Goal: Information Seeking & Learning: Learn about a topic

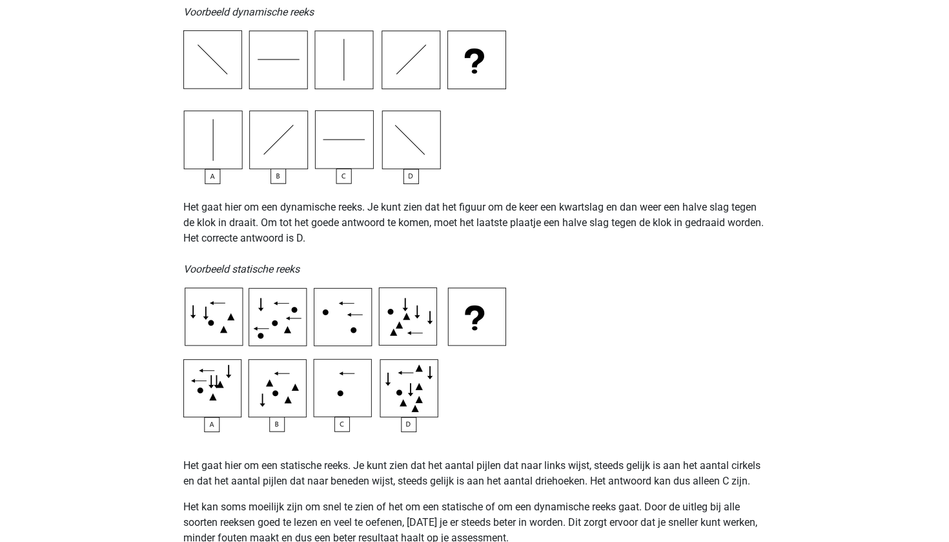
scroll to position [882, 0]
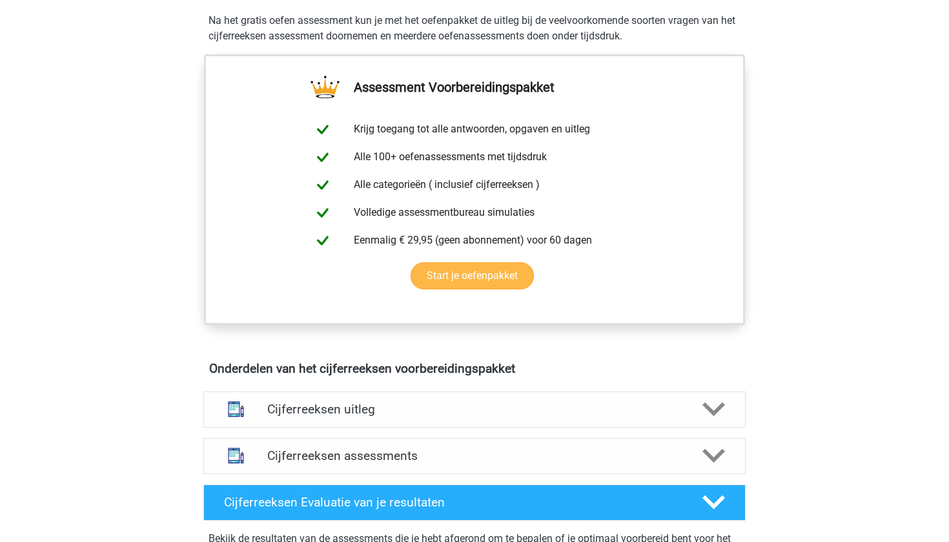
scroll to position [465, 0]
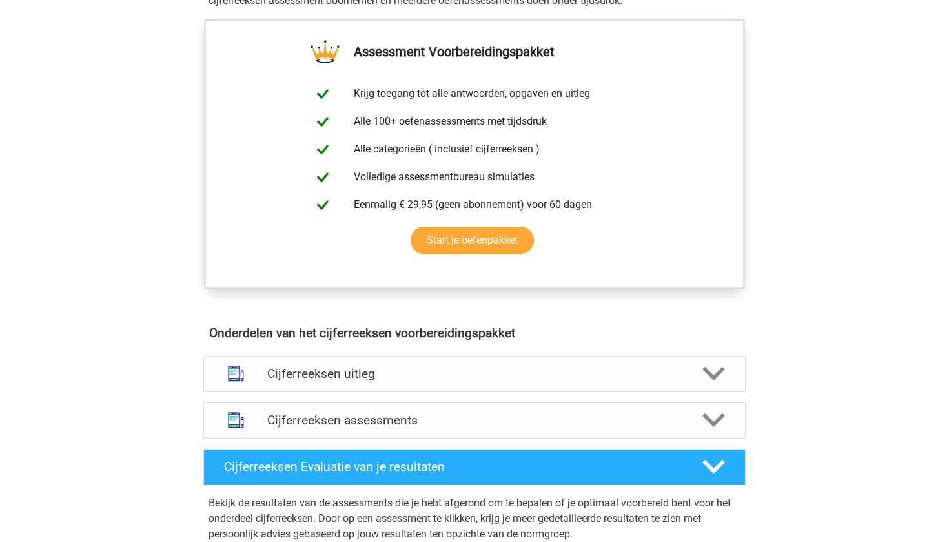
click at [353, 392] on div "Cijferreeksen uitleg" at bounding box center [474, 374] width 542 height 36
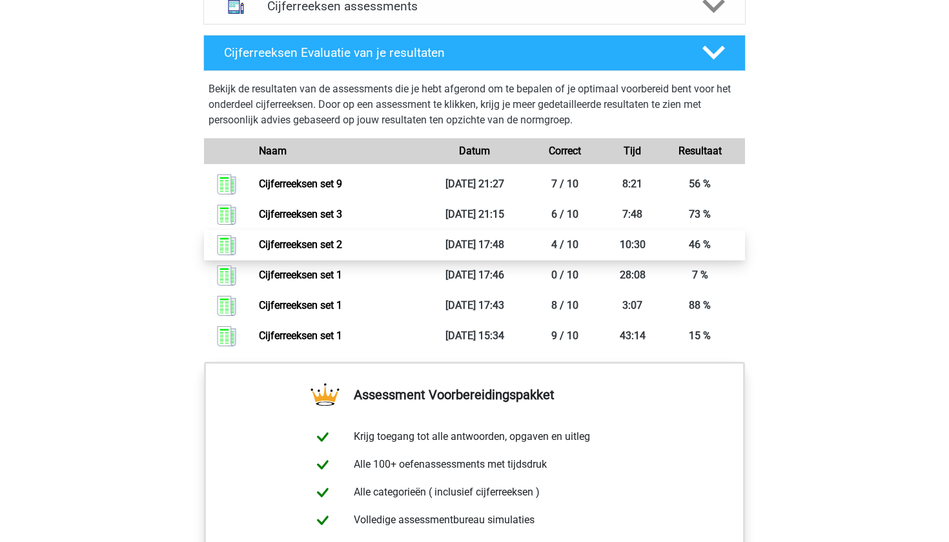
scroll to position [1156, 0]
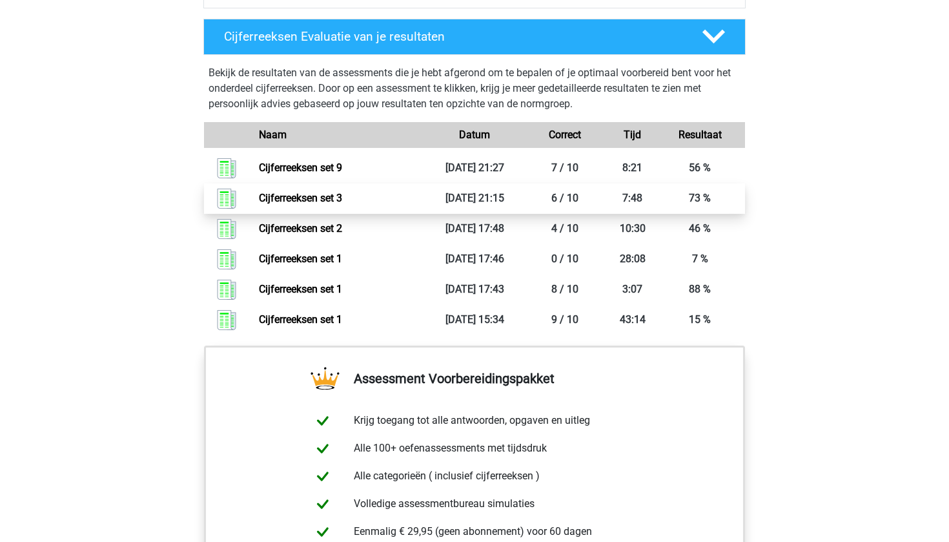
click at [342, 204] on link "Cijferreeksen set 3" at bounding box center [300, 198] width 83 height 12
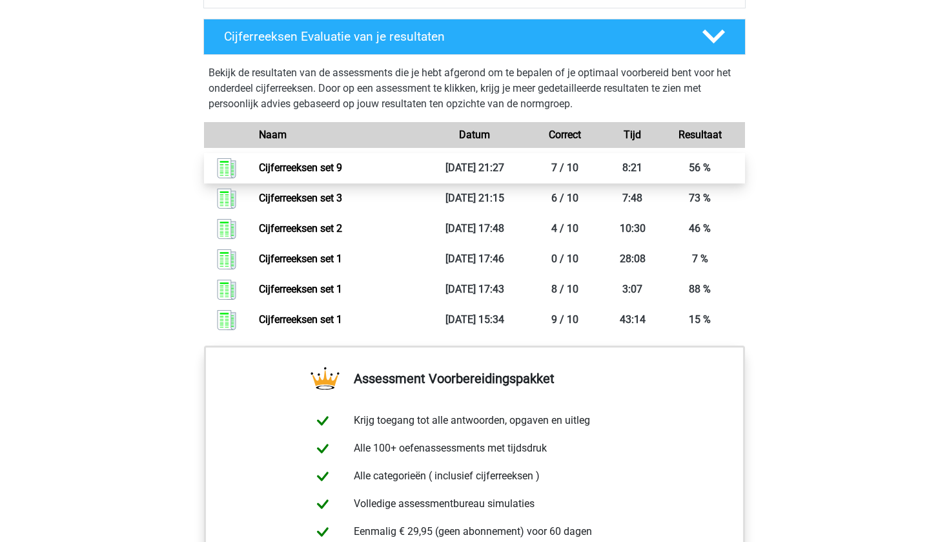
click at [309, 174] on link "Cijferreeksen set 9" at bounding box center [300, 167] width 83 height 12
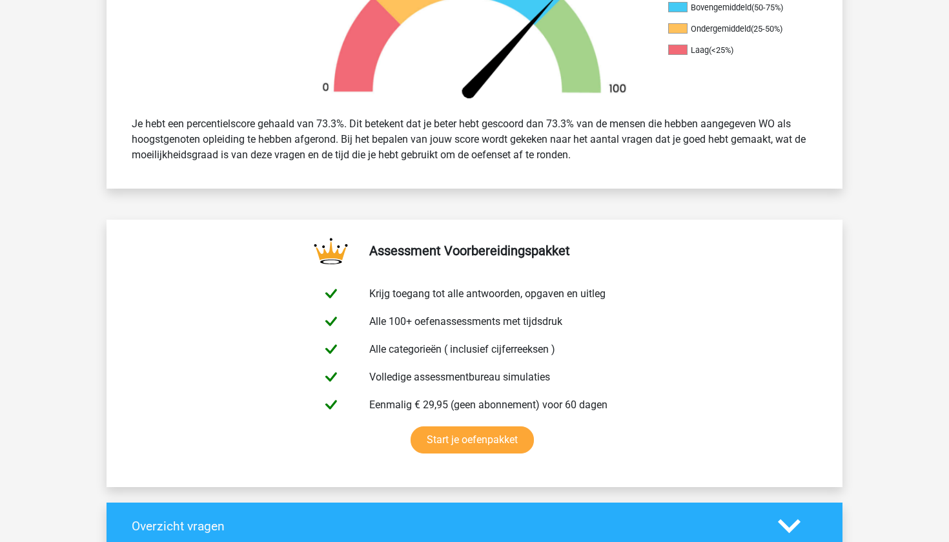
scroll to position [663, 0]
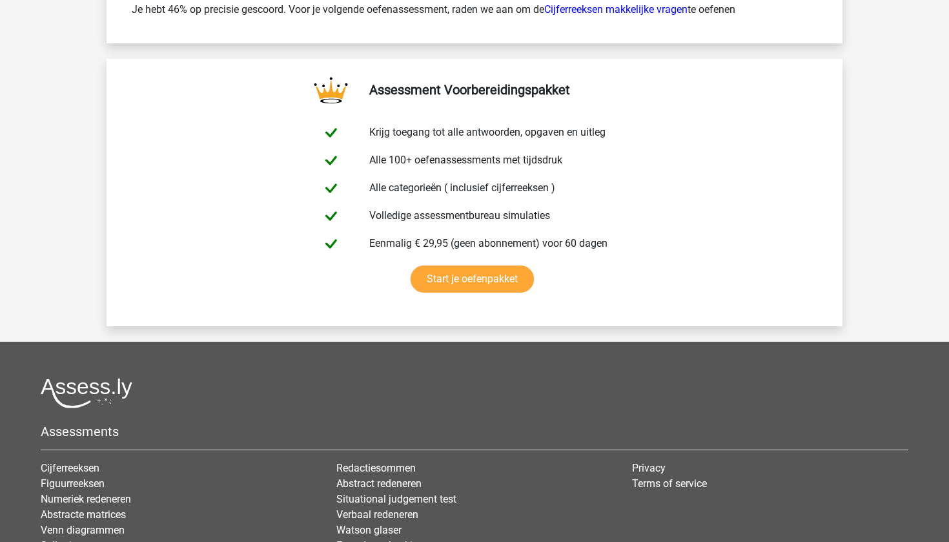
scroll to position [2165, 0]
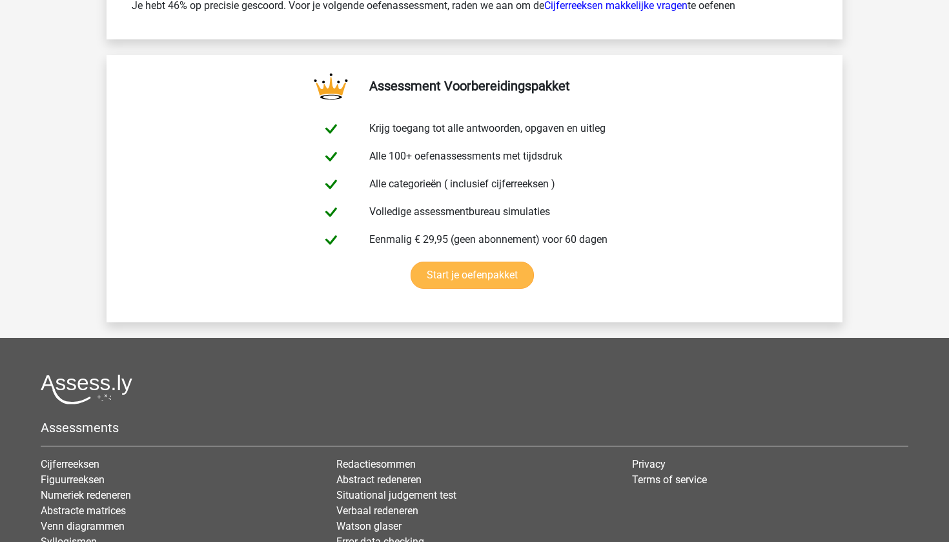
click at [470, 269] on link "Start je oefenpakket" at bounding box center [472, 274] width 123 height 27
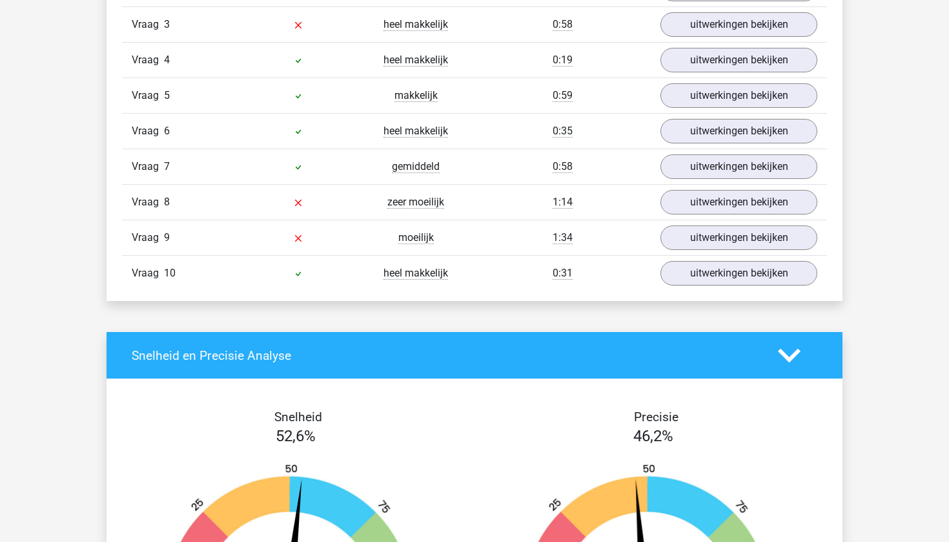
scroll to position [1003, 0]
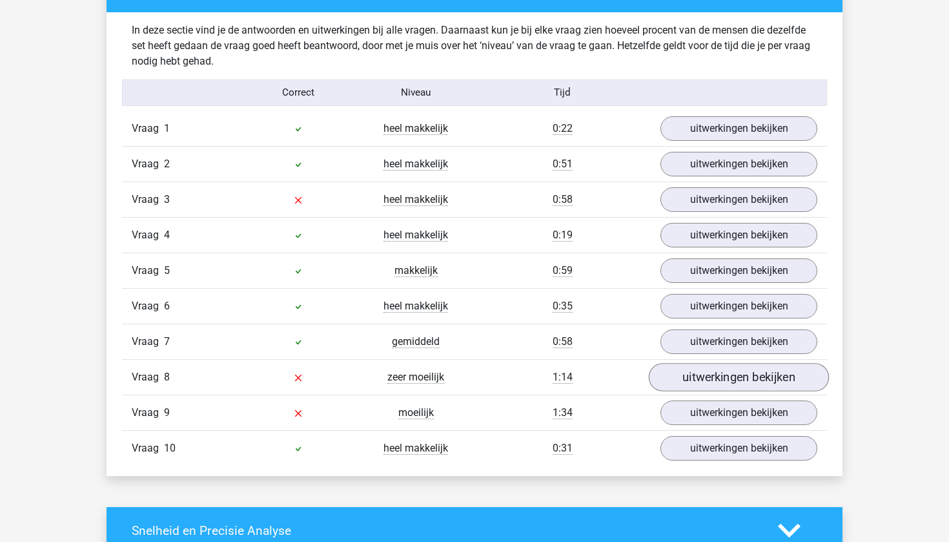
click at [686, 378] on link "uitwerkingen bekijken" at bounding box center [739, 377] width 180 height 28
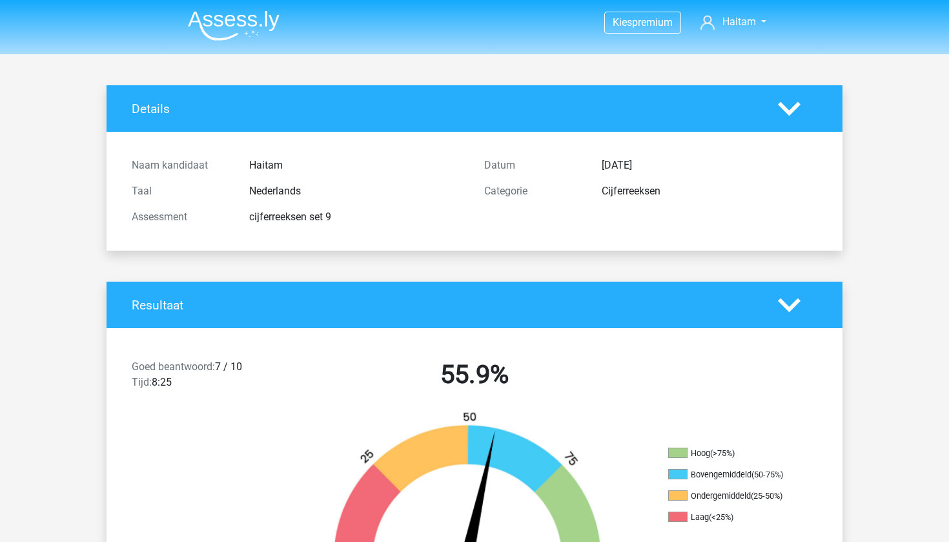
scroll to position [0, 0]
click at [338, 303] on h4 "Resultaat" at bounding box center [445, 305] width 627 height 15
click at [782, 298] on icon at bounding box center [789, 305] width 23 height 23
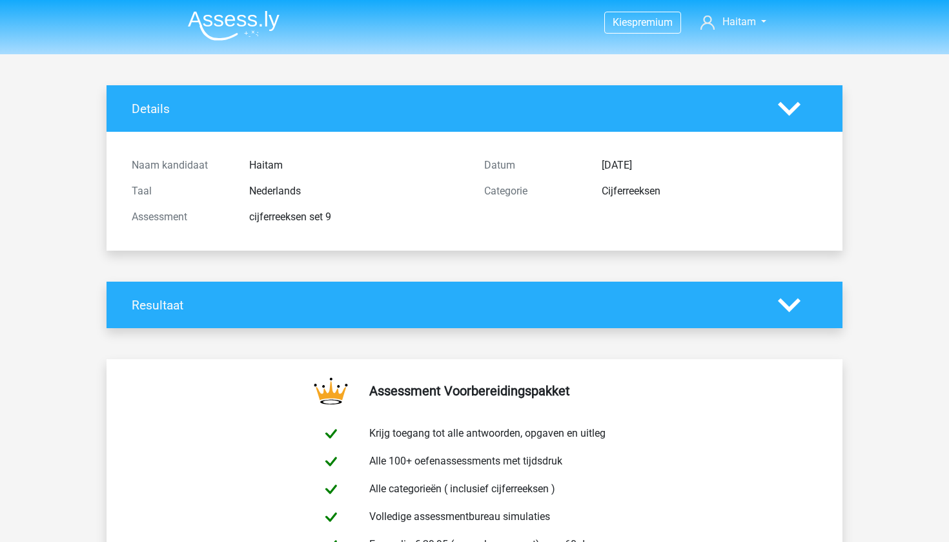
click at [232, 20] on img at bounding box center [234, 25] width 92 height 30
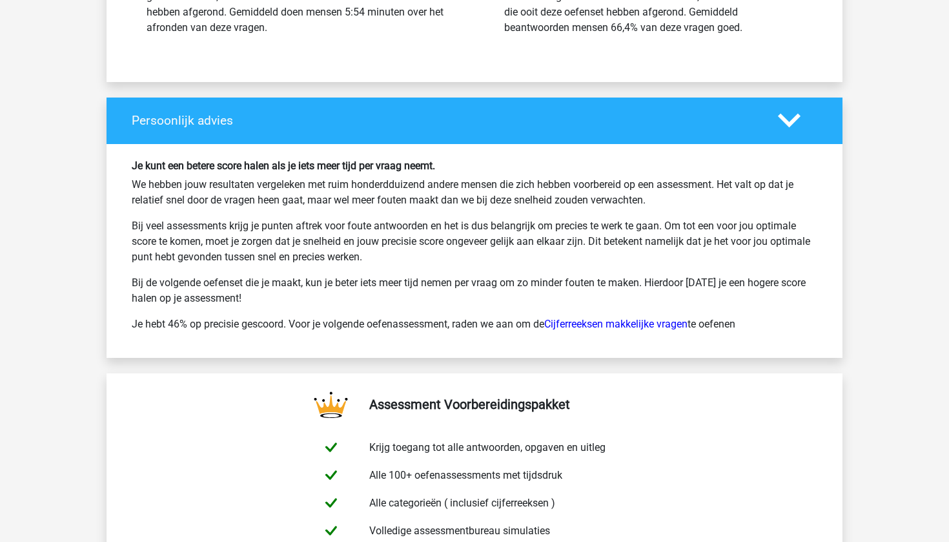
scroll to position [2319, 0]
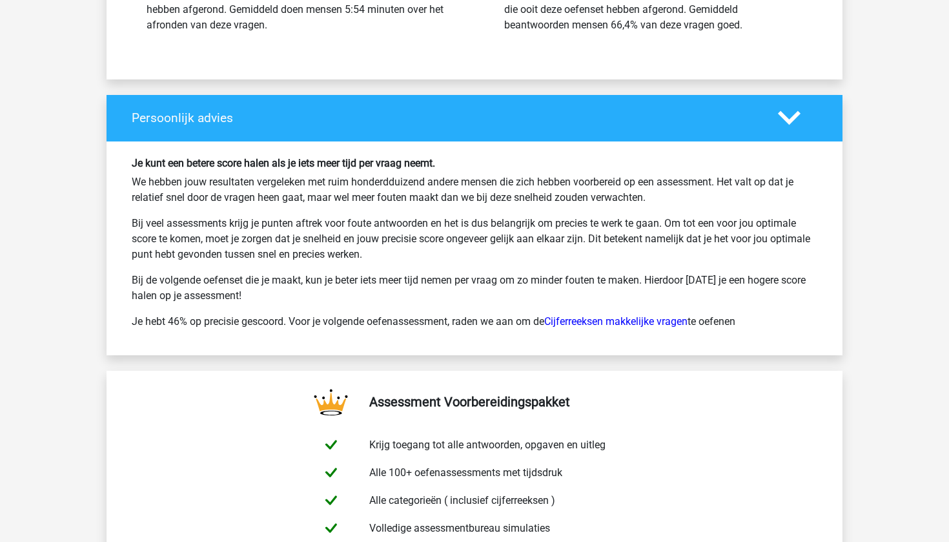
click at [562, 308] on div "Je kunt een betere score halen als je iets meer tijd per vraag neemt. We hebben…" at bounding box center [474, 248] width 705 height 183
click at [562, 316] on link "Cijferreeksen makkelijke vragen" at bounding box center [615, 321] width 143 height 12
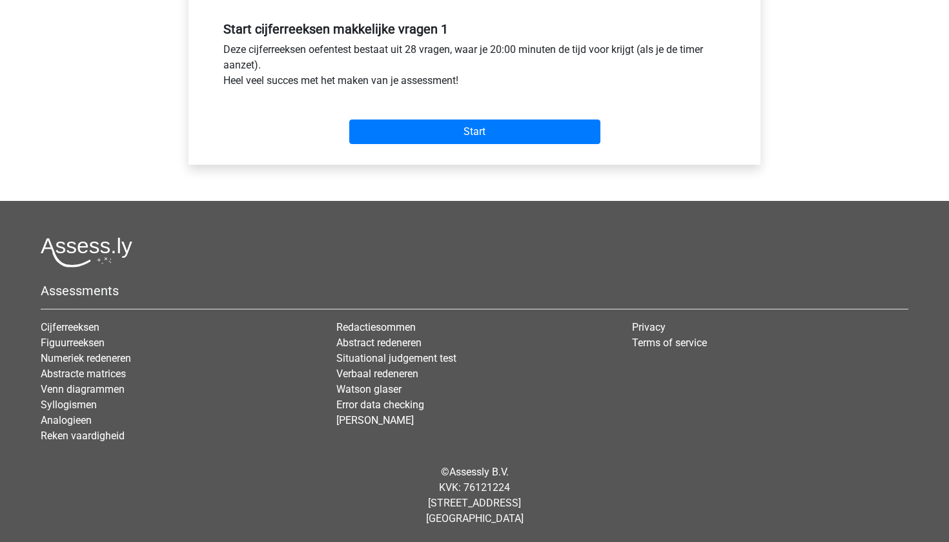
click at [429, 147] on div "Start" at bounding box center [475, 122] width 522 height 56
click at [431, 128] on input "Start" at bounding box center [474, 131] width 251 height 25
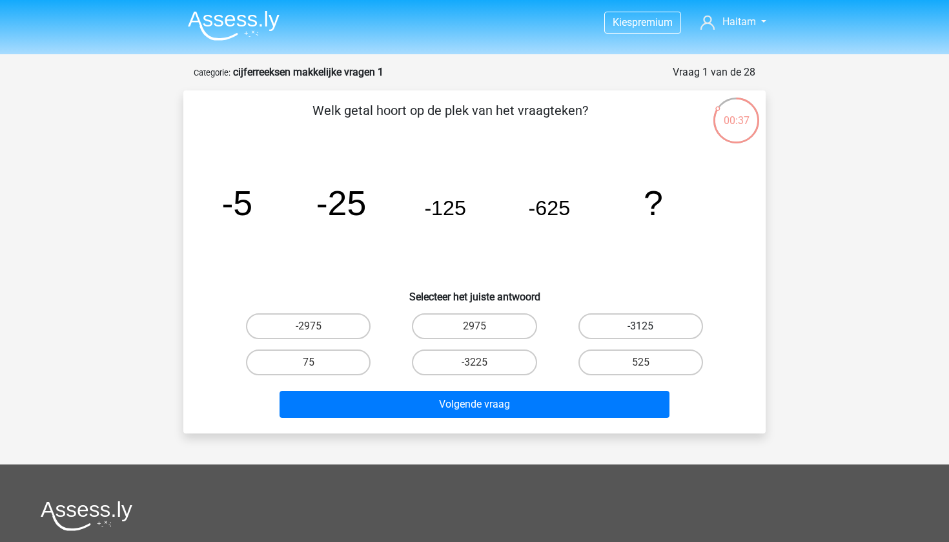
click at [588, 319] on label "-3125" at bounding box center [640, 326] width 125 height 26
click at [640, 326] on input "-3125" at bounding box center [644, 330] width 8 height 8
radio input "true"
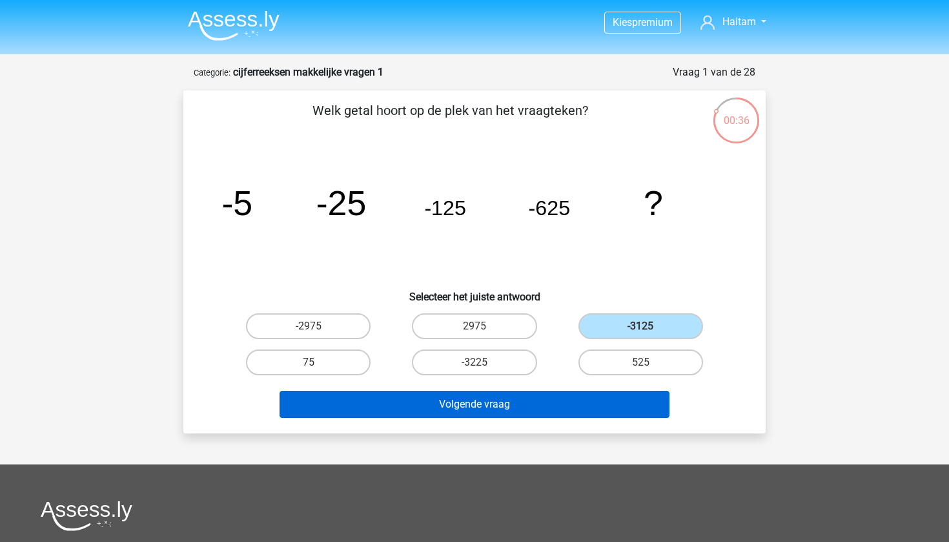
click at [544, 408] on button "Volgende vraag" at bounding box center [475, 404] width 391 height 27
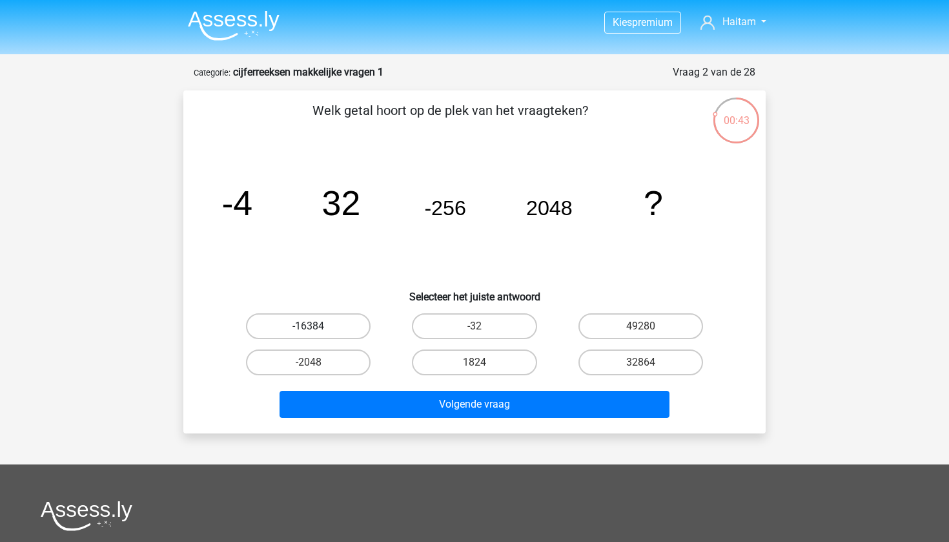
click at [351, 326] on label "-16384" at bounding box center [308, 326] width 125 height 26
click at [317, 326] on input "-16384" at bounding box center [313, 330] width 8 height 8
radio input "true"
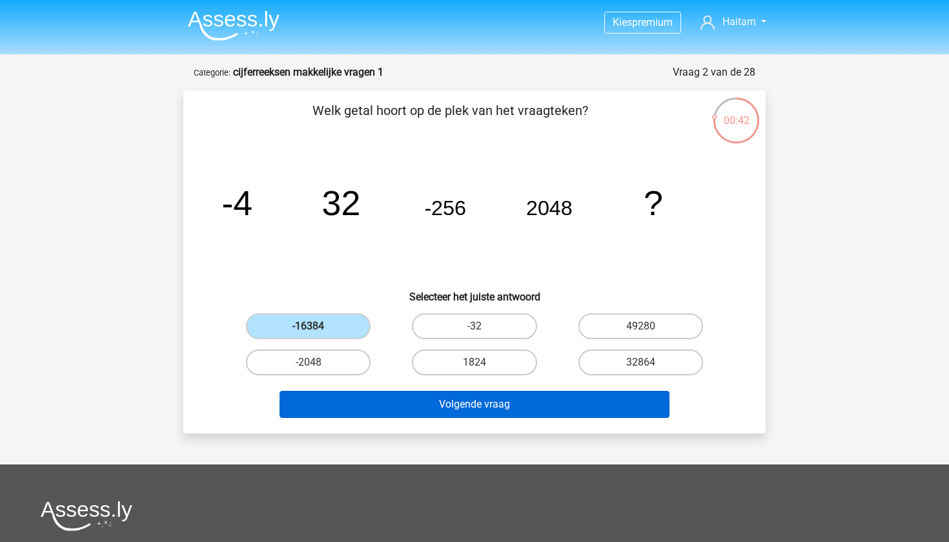
click at [426, 405] on button "Volgende vraag" at bounding box center [475, 404] width 391 height 27
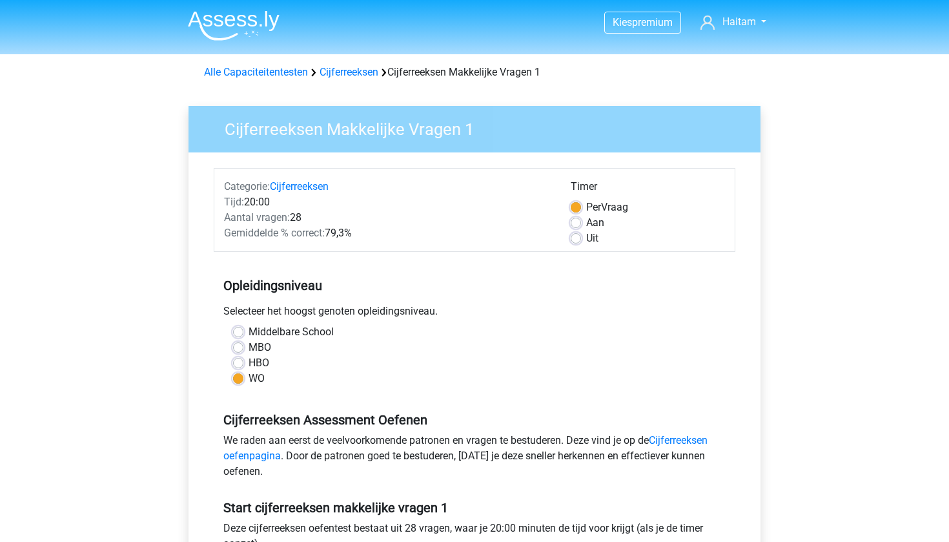
scroll to position [478, 0]
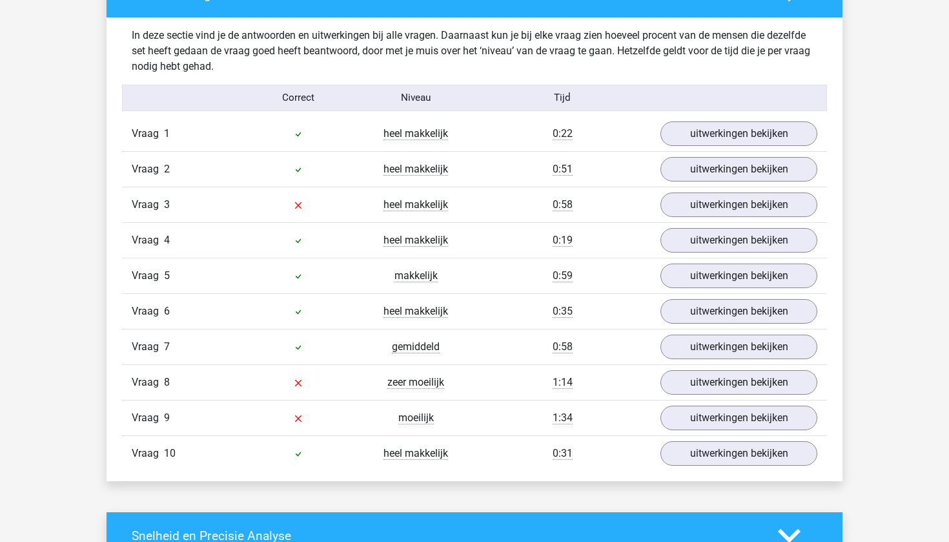
scroll to position [1003, 0]
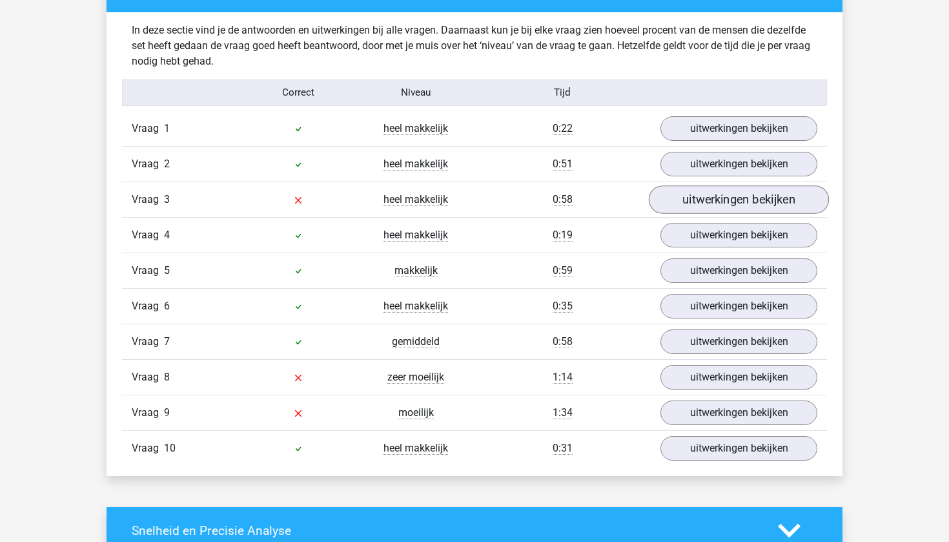
click at [709, 209] on link "uitwerkingen bekijken" at bounding box center [739, 199] width 180 height 28
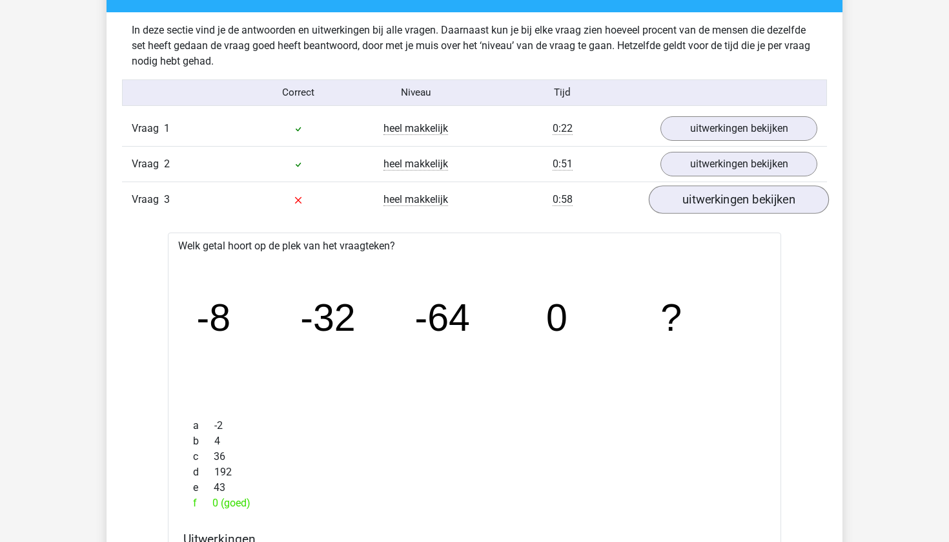
click at [709, 208] on link "uitwerkingen bekijken" at bounding box center [739, 199] width 180 height 28
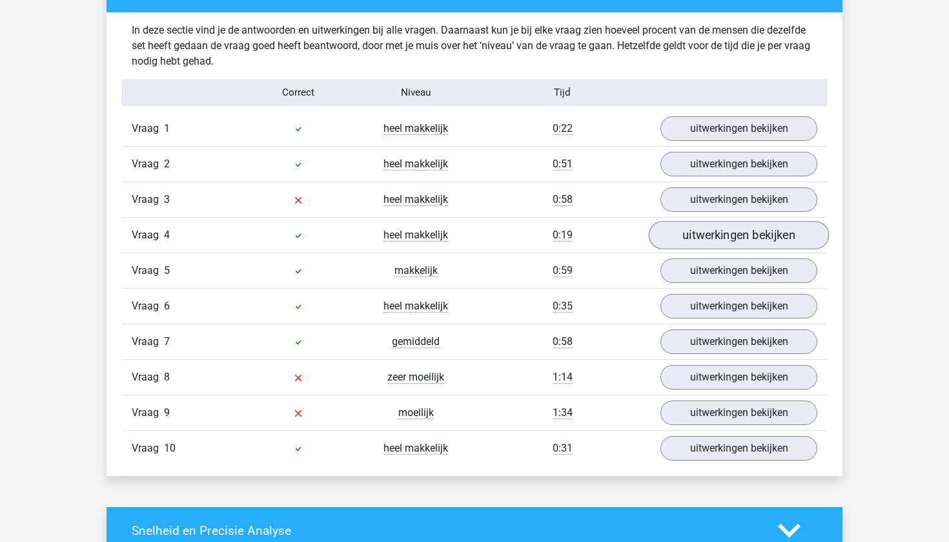
click at [699, 232] on link "uitwerkingen bekijken" at bounding box center [739, 235] width 180 height 28
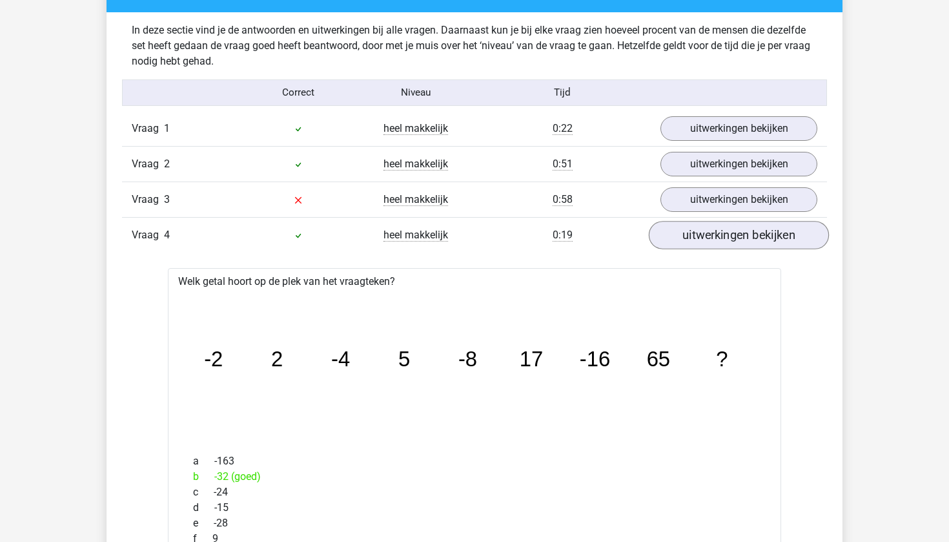
click at [699, 232] on link "uitwerkingen bekijken" at bounding box center [739, 235] width 180 height 28
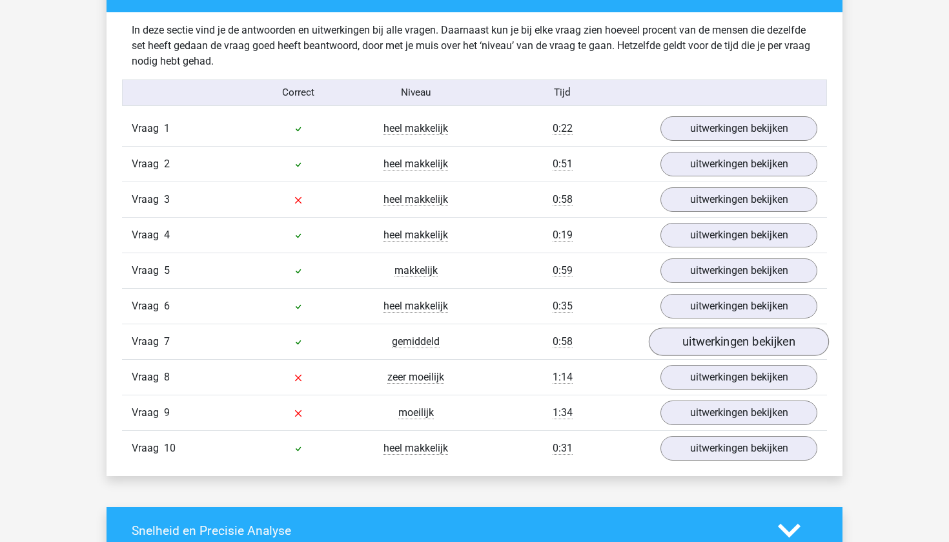
click at [689, 354] on link "uitwerkingen bekijken" at bounding box center [739, 341] width 180 height 28
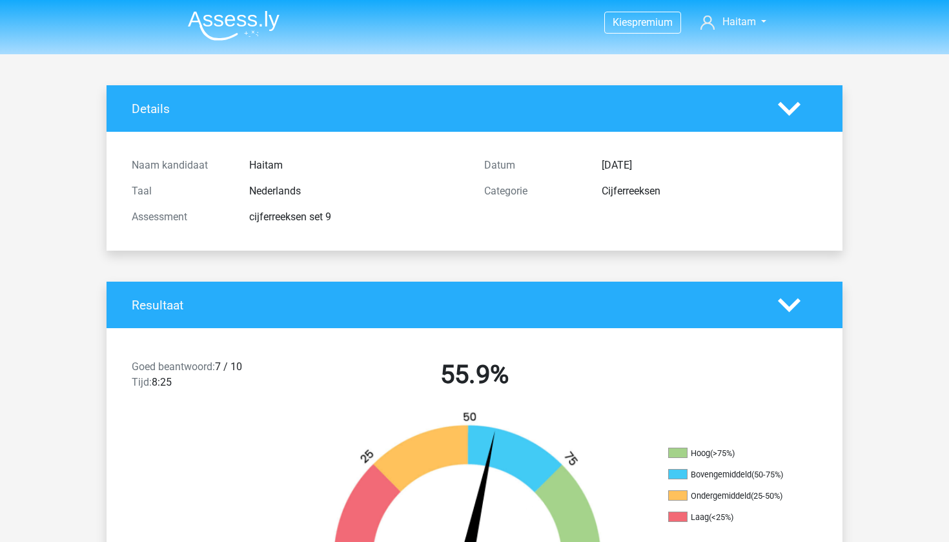
scroll to position [-1, 0]
click at [256, 33] on img at bounding box center [234, 25] width 92 height 30
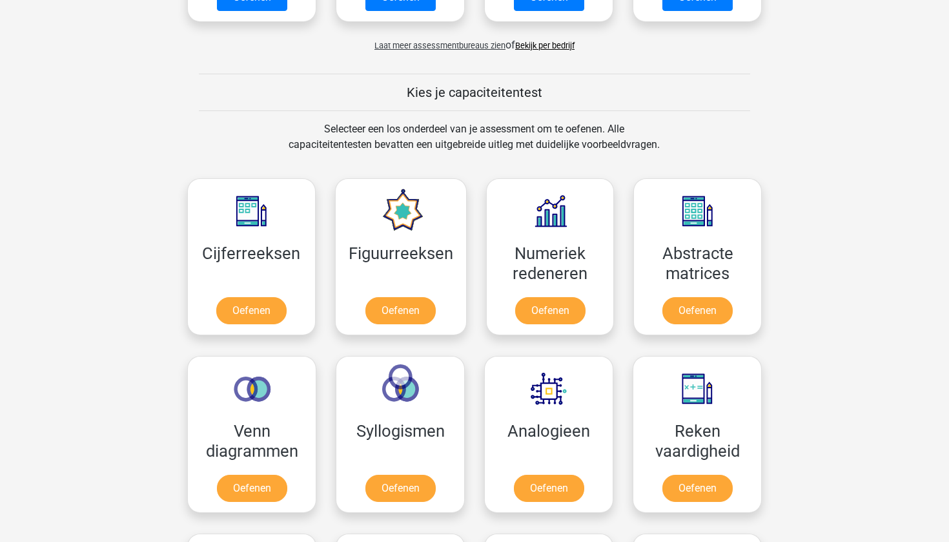
scroll to position [420, 0]
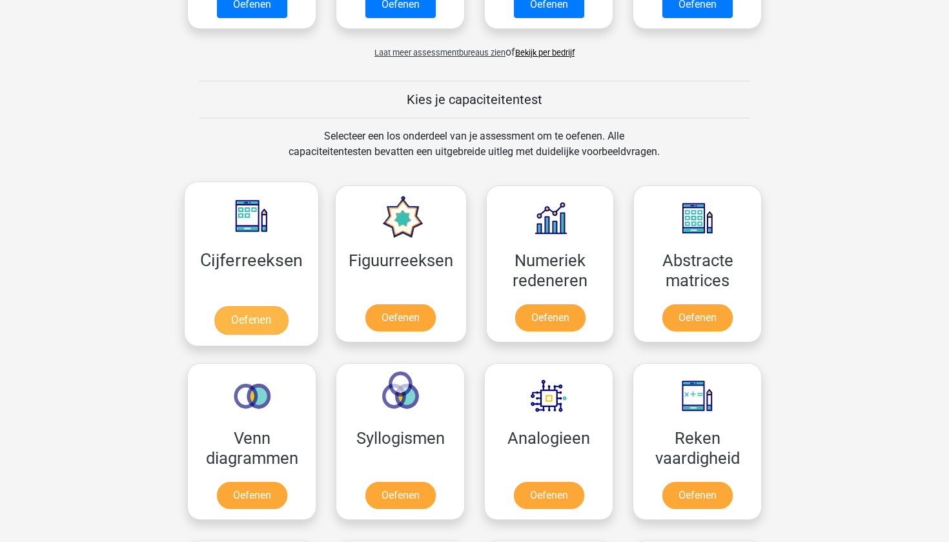
click at [268, 306] on link "Oefenen" at bounding box center [251, 320] width 74 height 28
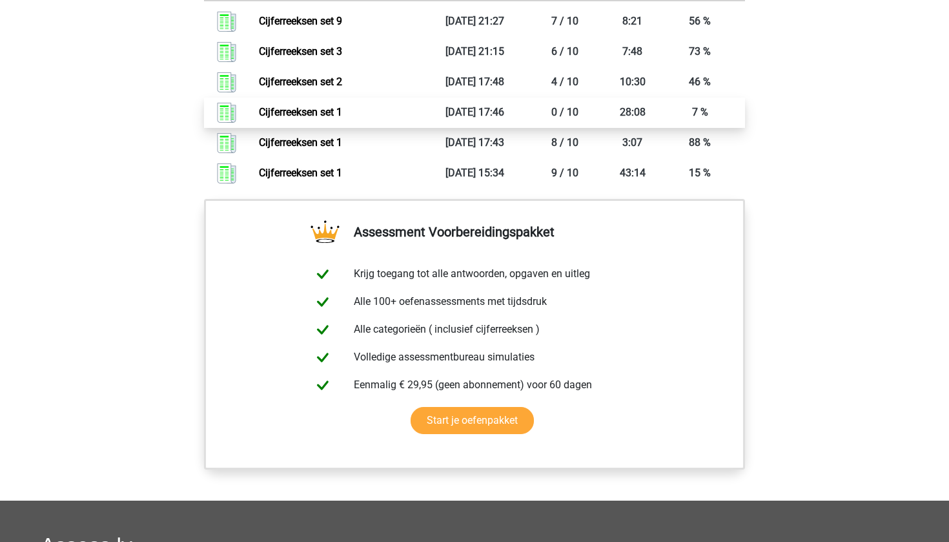
scroll to position [717, 0]
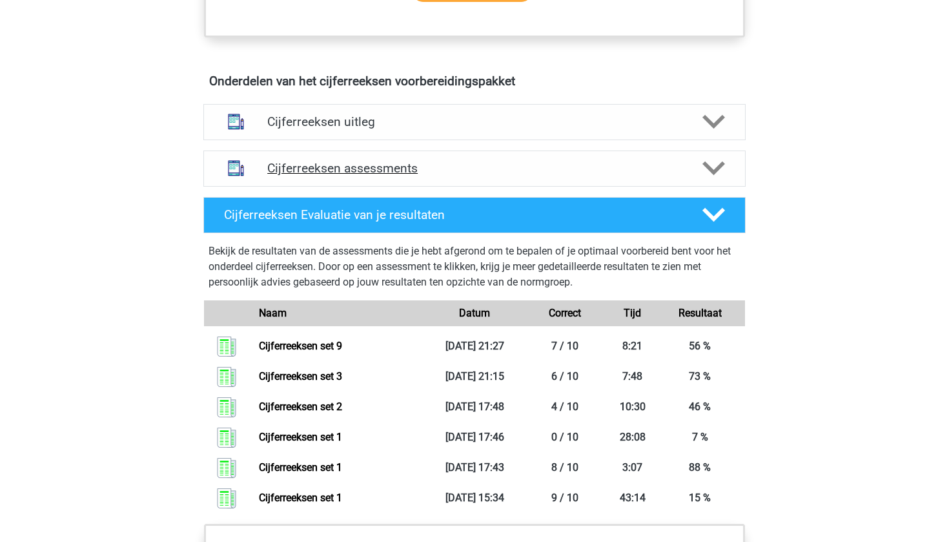
click at [362, 176] on h4 "Cijferreeksen assessments" at bounding box center [474, 168] width 414 height 15
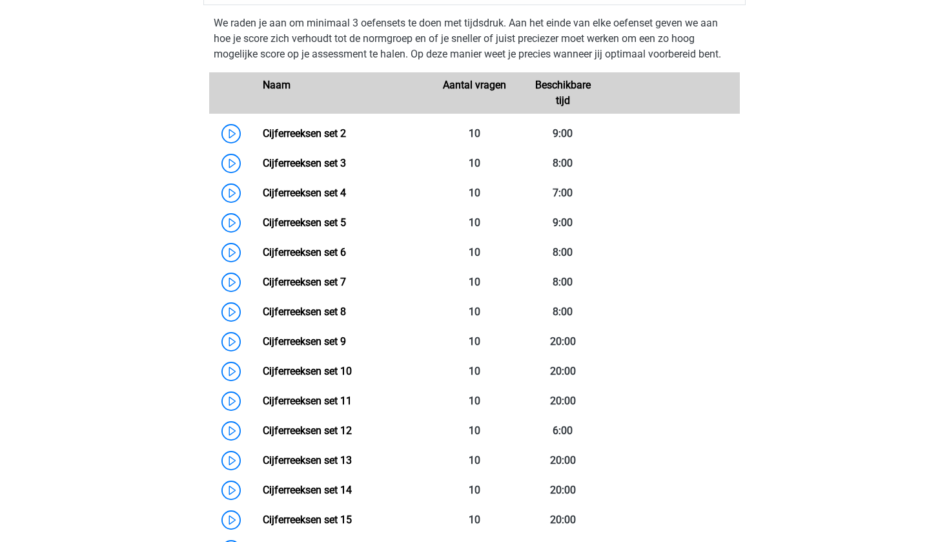
scroll to position [917, 0]
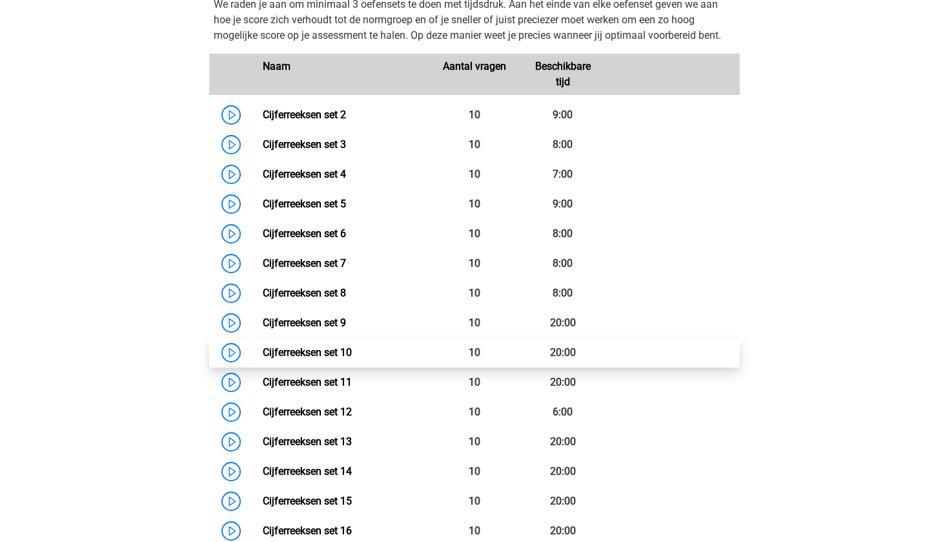
click at [329, 358] on link "Cijferreeksen set 10" at bounding box center [307, 352] width 89 height 12
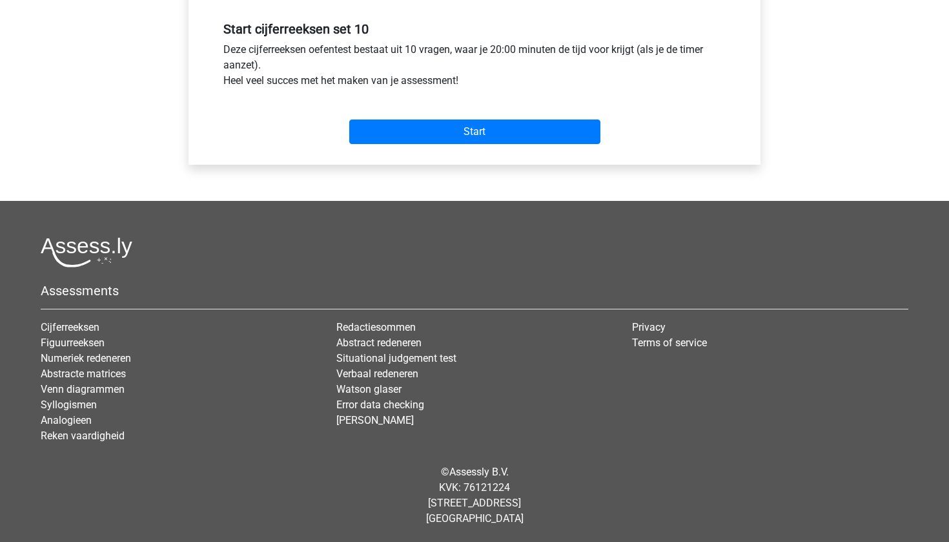
click at [453, 112] on div "Start" at bounding box center [475, 121] width 522 height 45
click at [453, 115] on div "Start" at bounding box center [475, 121] width 522 height 45
click at [453, 121] on input "Start" at bounding box center [474, 131] width 251 height 25
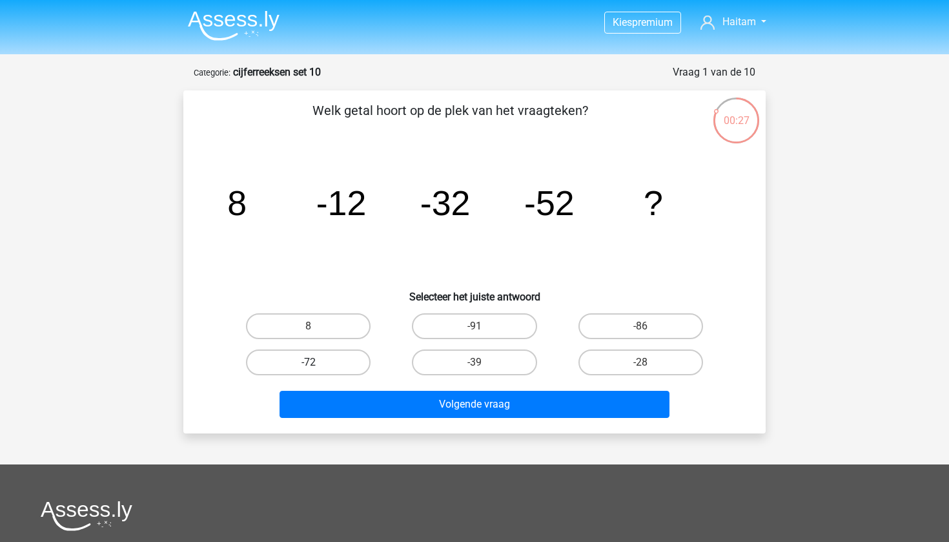
click at [354, 367] on label "-72" at bounding box center [308, 362] width 125 height 26
click at [317, 367] on input "-72" at bounding box center [313, 366] width 8 height 8
radio input "true"
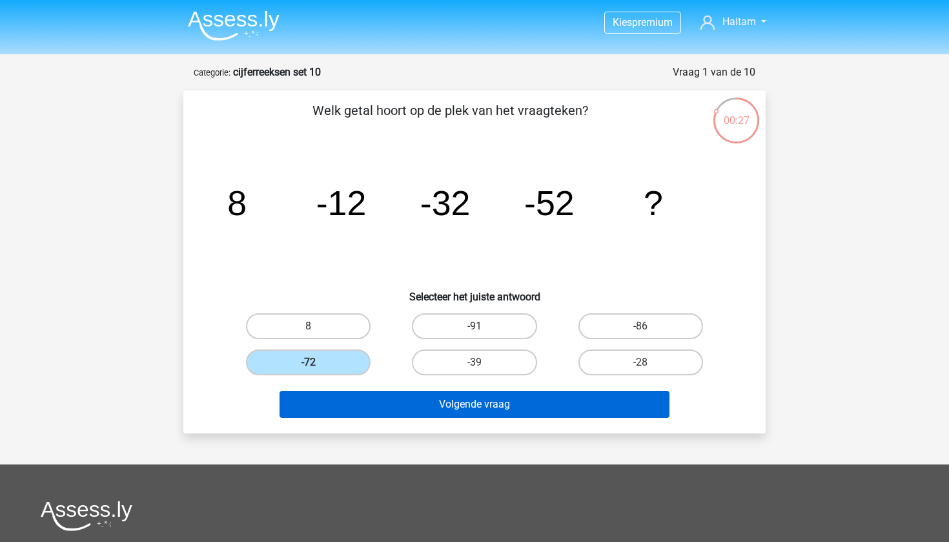
click at [405, 407] on button "Volgende vraag" at bounding box center [475, 404] width 391 height 27
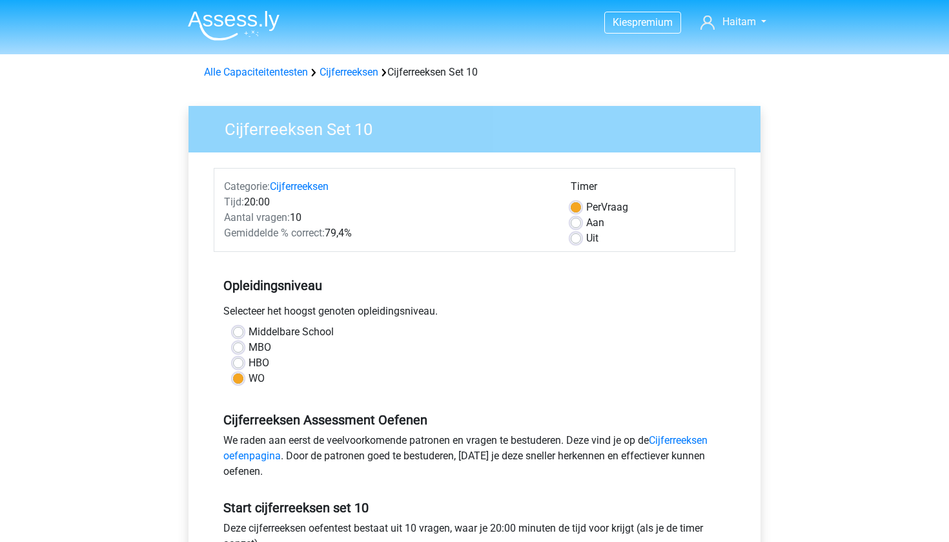
scroll to position [478, 0]
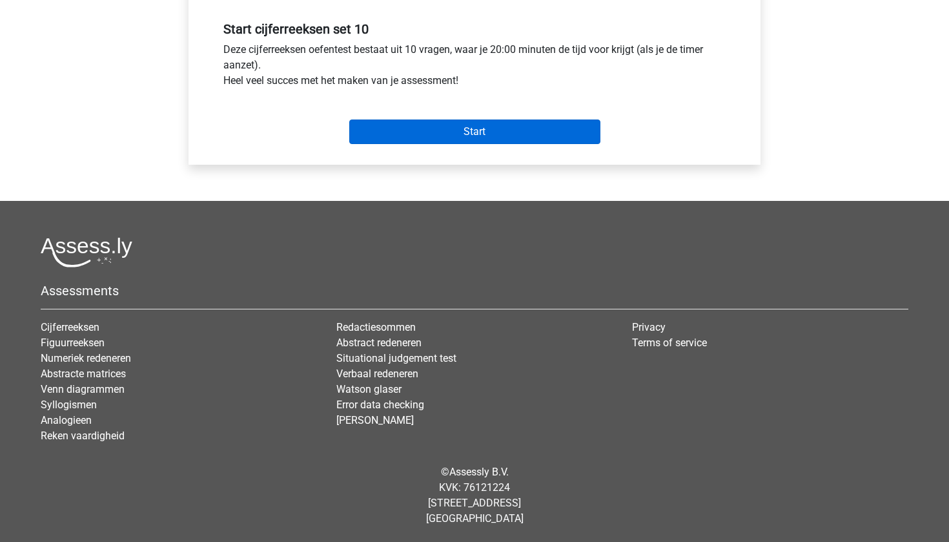
click at [390, 128] on input "Start" at bounding box center [474, 131] width 251 height 25
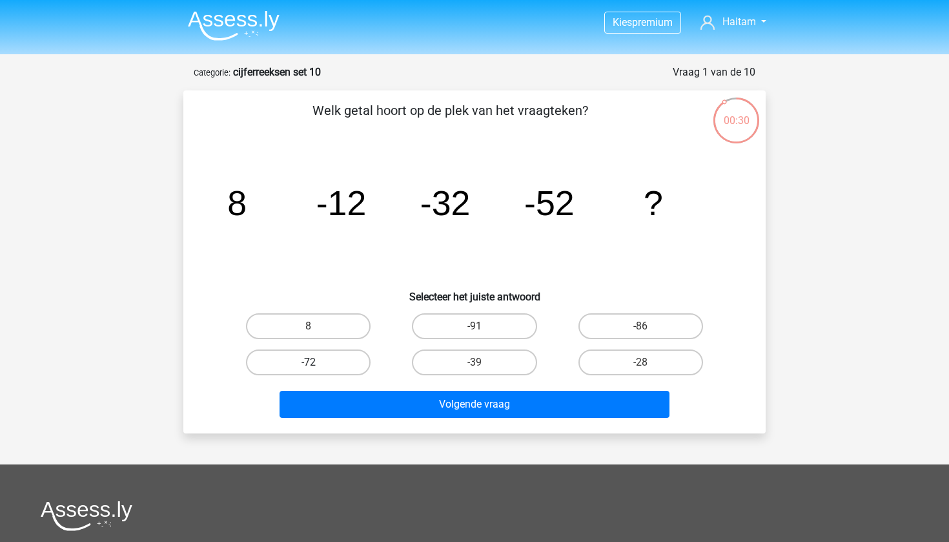
click at [298, 358] on label "-72" at bounding box center [308, 362] width 125 height 26
click at [309, 362] on input "-72" at bounding box center [313, 366] width 8 height 8
radio input "true"
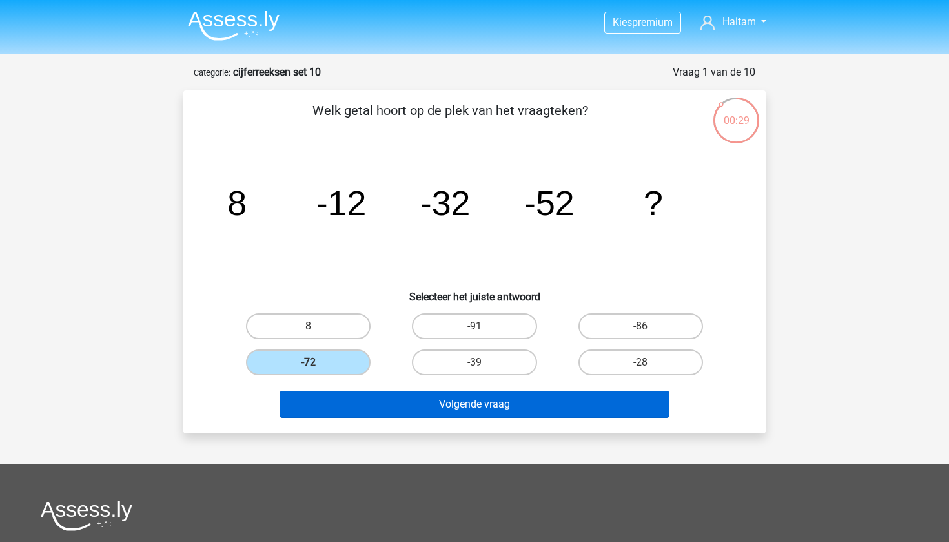
click at [389, 401] on button "Volgende vraag" at bounding box center [475, 404] width 391 height 27
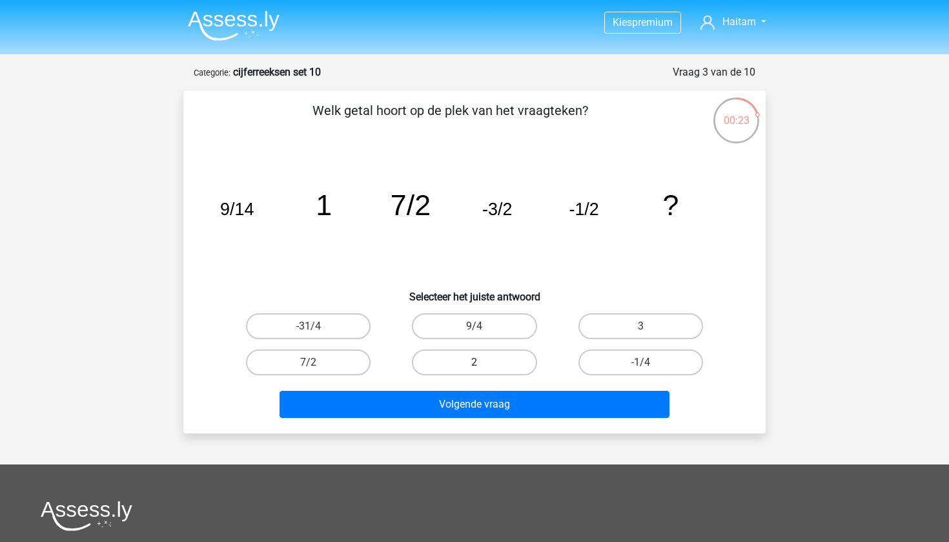
click at [473, 363] on label "2" at bounding box center [474, 362] width 125 height 26
click at [475, 363] on input "2" at bounding box center [479, 366] width 8 height 8
radio input "true"
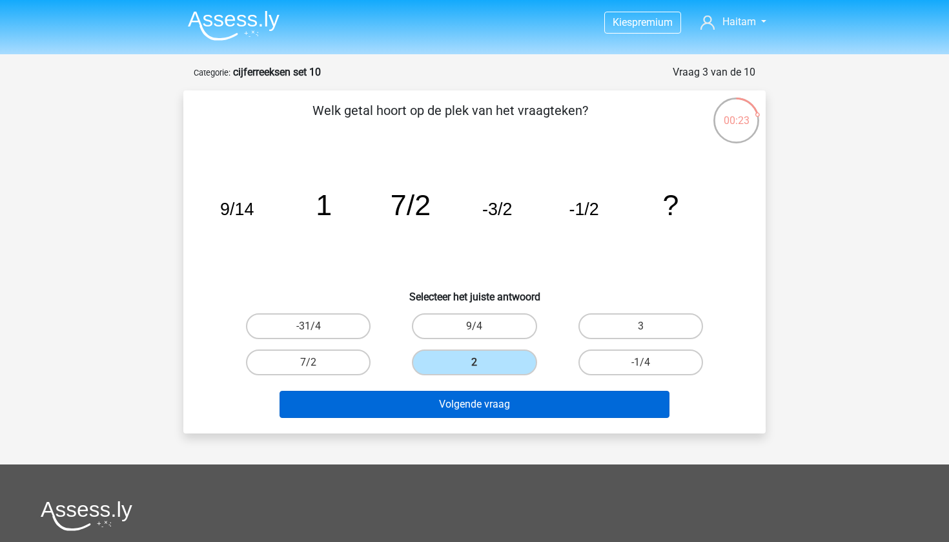
click at [479, 397] on button "Volgende vraag" at bounding box center [475, 404] width 391 height 27
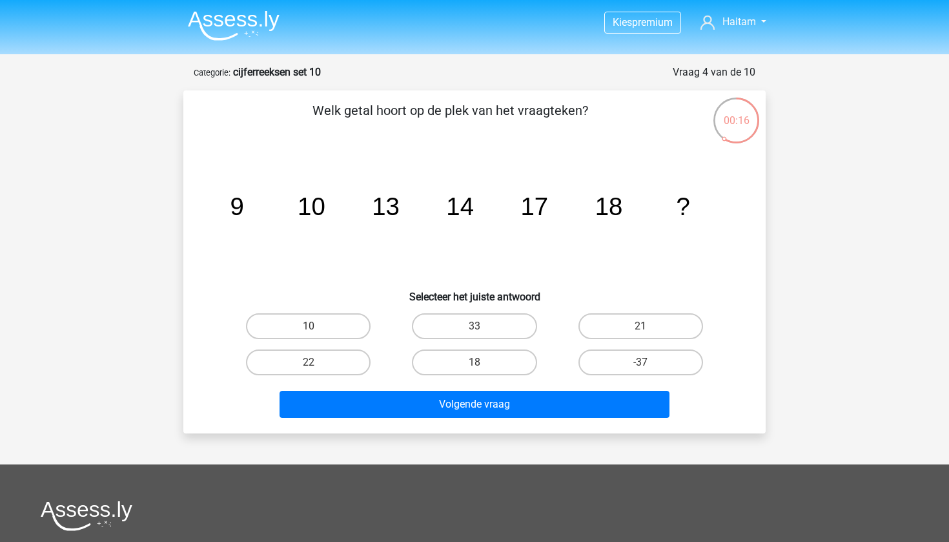
click at [655, 306] on div "Welk getal hoort op de plek van het vraagteken? image/svg+xml 9 10 13 14 17 18 …" at bounding box center [475, 262] width 572 height 322
click at [655, 309] on div "21" at bounding box center [641, 326] width 166 height 36
click at [655, 320] on label "21" at bounding box center [640, 326] width 125 height 26
click at [649, 326] on input "21" at bounding box center [644, 330] width 8 height 8
radio input "true"
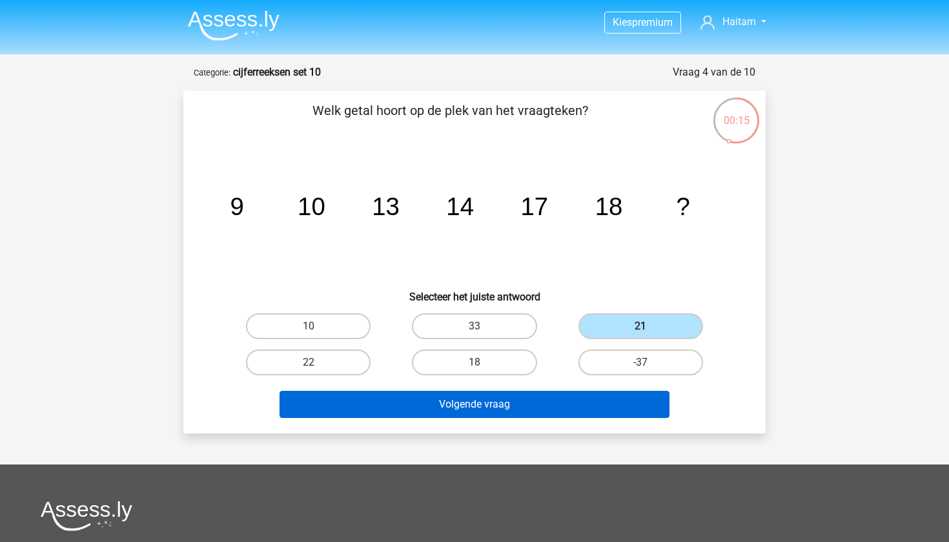
click at [632, 393] on button "Volgende vraag" at bounding box center [475, 404] width 391 height 27
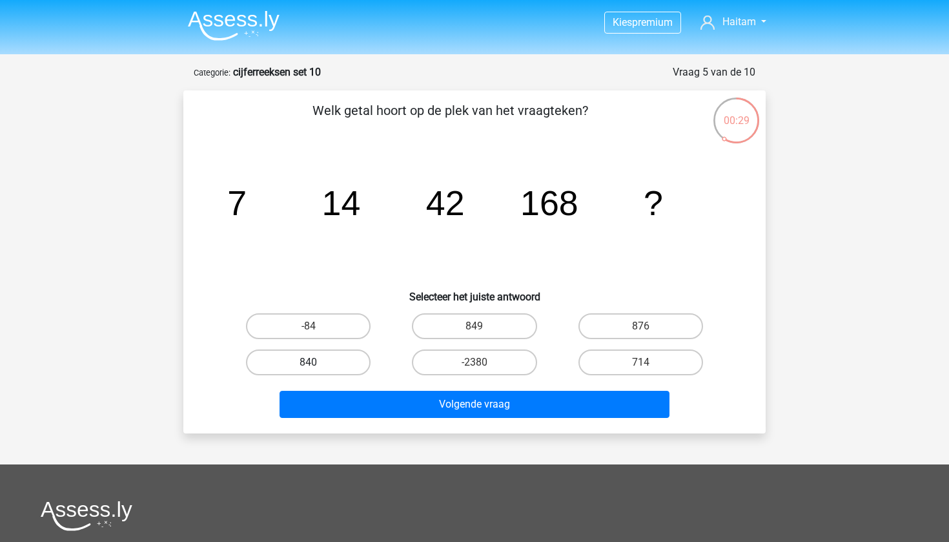
click at [358, 355] on label "840" at bounding box center [308, 362] width 125 height 26
click at [317, 362] on input "840" at bounding box center [313, 366] width 8 height 8
radio input "true"
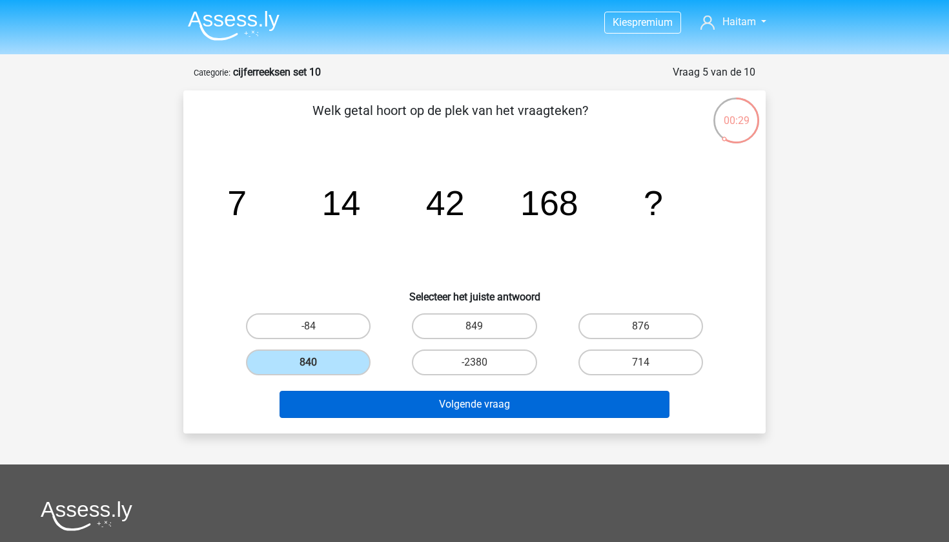
click at [409, 391] on button "Volgende vraag" at bounding box center [475, 404] width 391 height 27
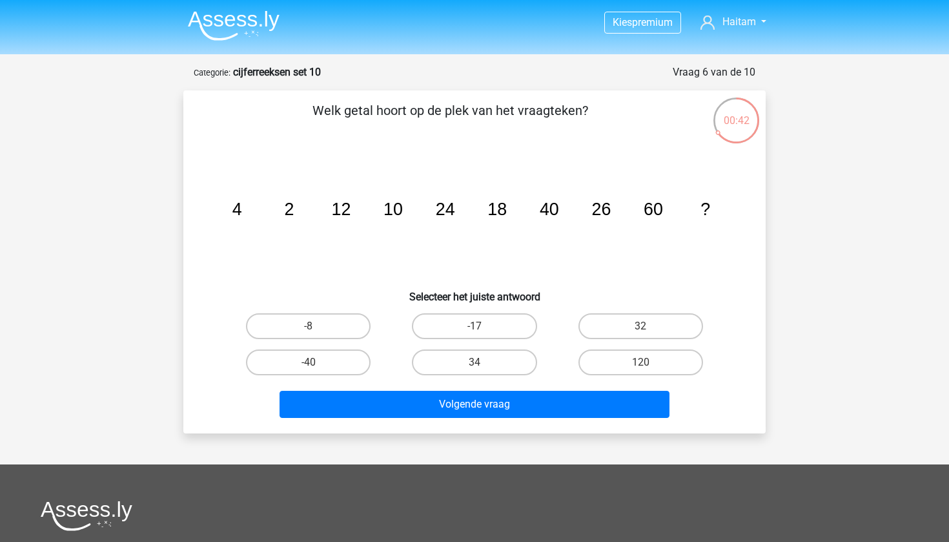
click at [450, 228] on icon "image/svg+xml 4 2 12 10 24 18 40 26 60 ?" at bounding box center [474, 215] width 520 height 130
click at [499, 214] on tspan "18" at bounding box center [496, 208] width 19 height 19
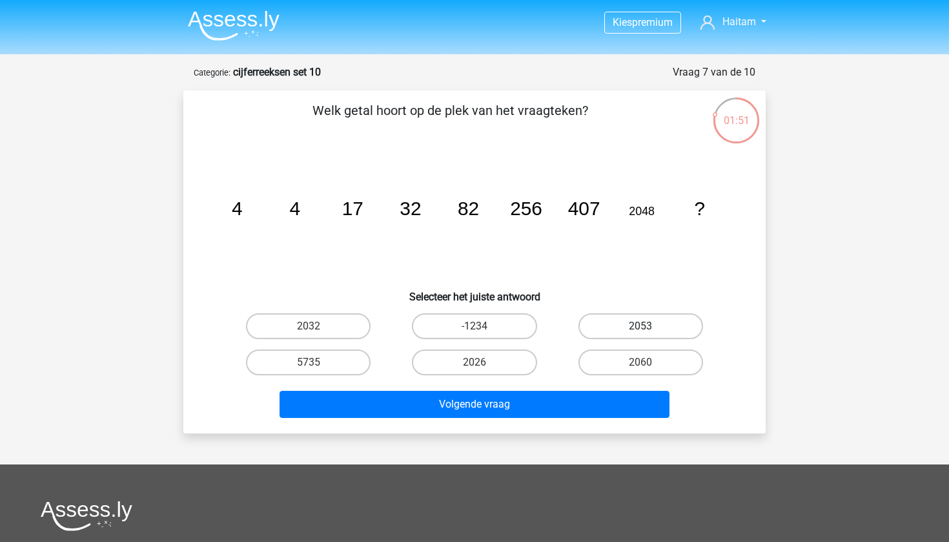
click at [619, 336] on label "2053" at bounding box center [640, 326] width 125 height 26
click at [640, 334] on input "2053" at bounding box center [644, 330] width 8 height 8
radio input "true"
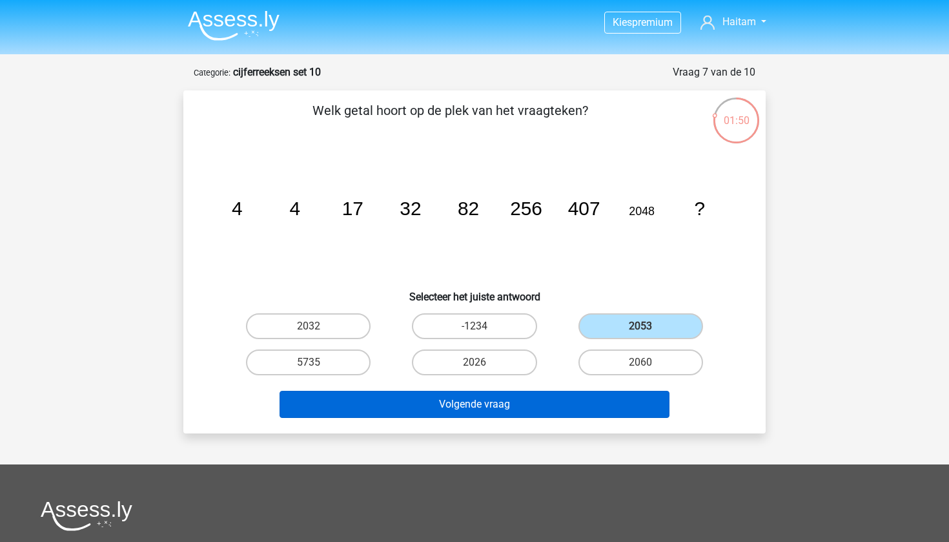
click at [619, 398] on button "Volgende vraag" at bounding box center [475, 404] width 391 height 27
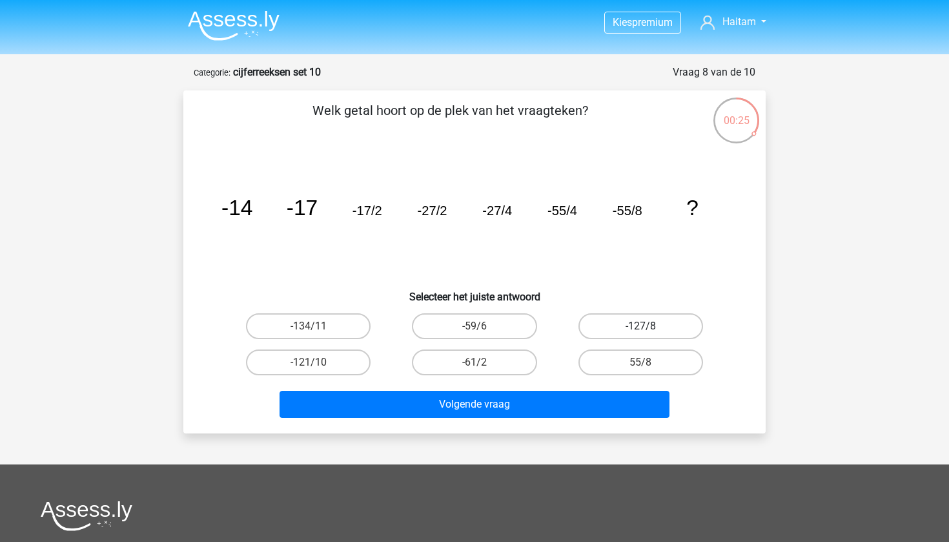
click at [602, 323] on label "-127/8" at bounding box center [640, 326] width 125 height 26
click at [640, 326] on input "-127/8" at bounding box center [644, 330] width 8 height 8
radio input "true"
click at [524, 389] on div "Volgende vraag" at bounding box center [474, 401] width 541 height 43
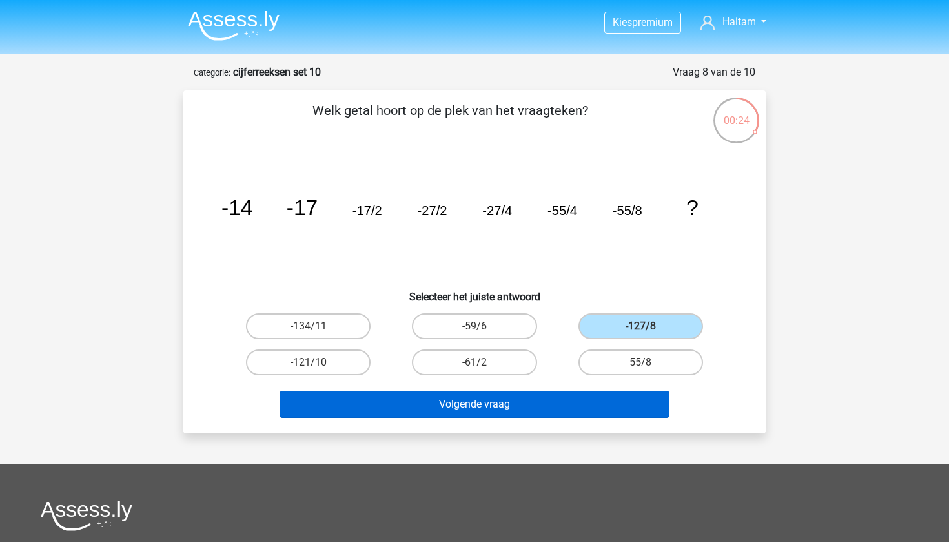
click at [527, 399] on button "Volgende vraag" at bounding box center [475, 404] width 391 height 27
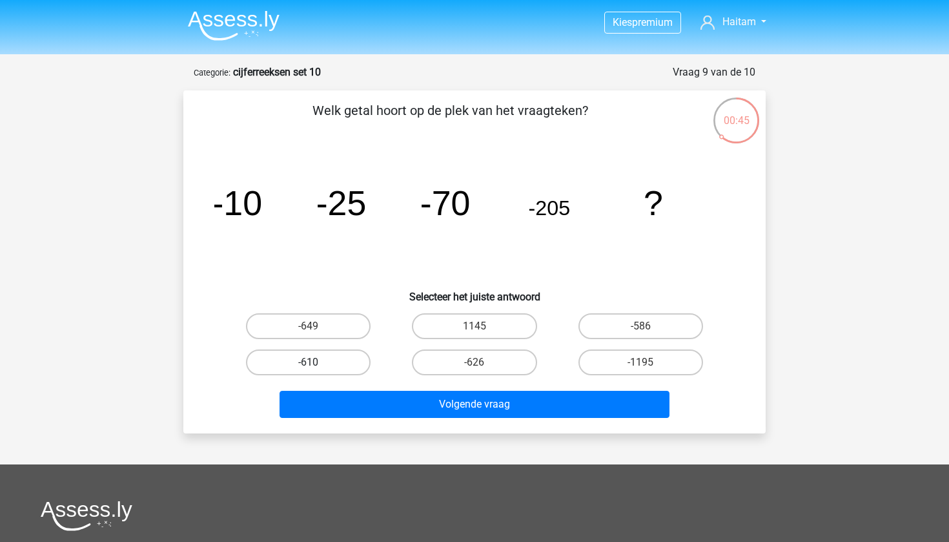
click at [340, 362] on label "-610" at bounding box center [308, 362] width 125 height 26
click at [317, 362] on input "-610" at bounding box center [313, 366] width 8 height 8
radio input "true"
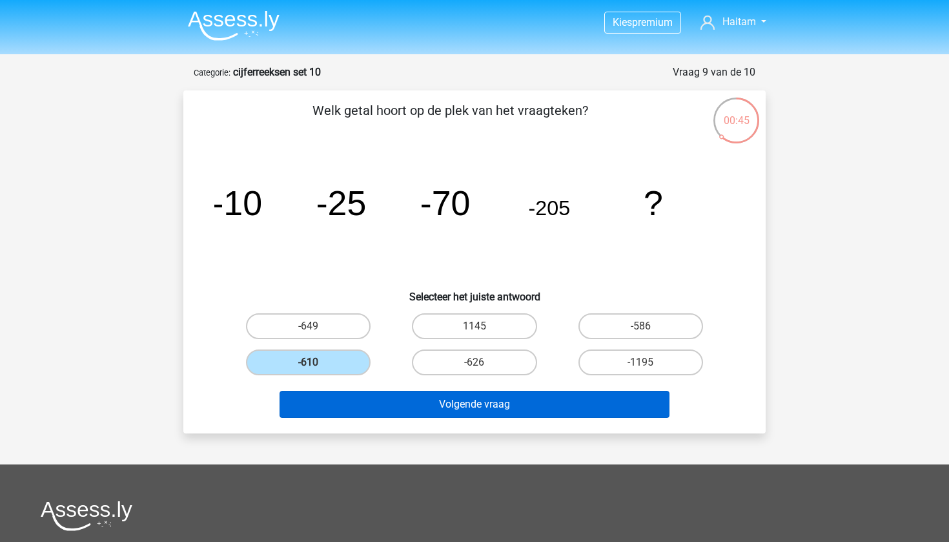
click at [394, 392] on button "Volgende vraag" at bounding box center [475, 404] width 391 height 27
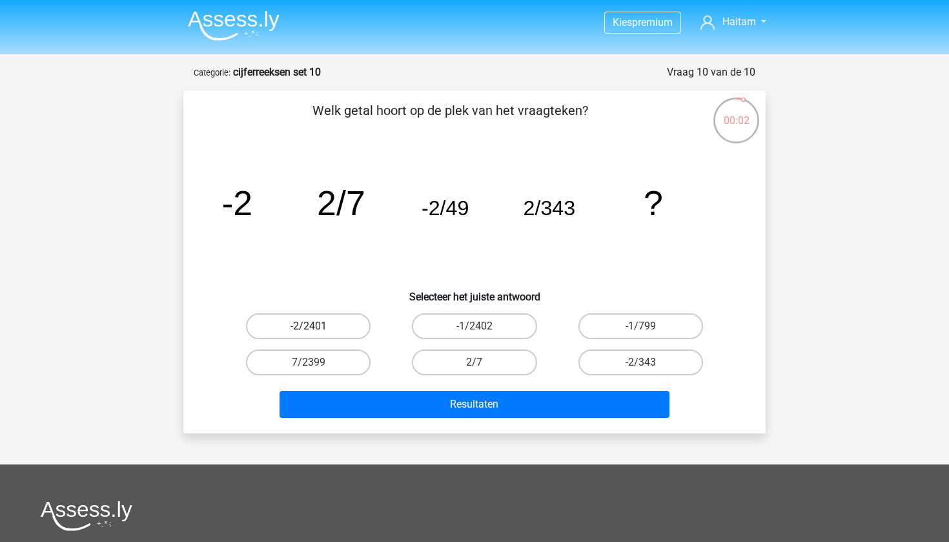
click at [334, 328] on label "-2/2401" at bounding box center [308, 326] width 125 height 26
click at [317, 328] on input "-2/2401" at bounding box center [313, 330] width 8 height 8
radio input "true"
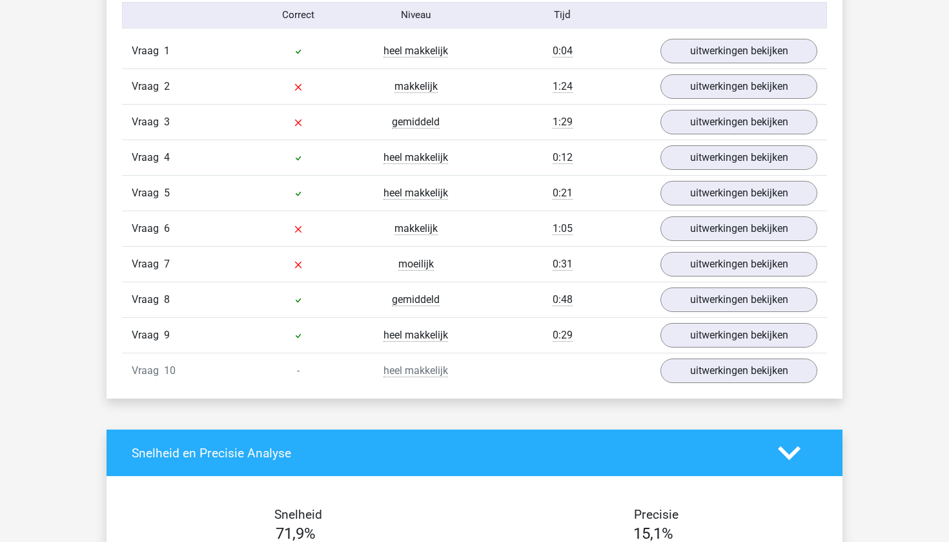
scroll to position [1120, 0]
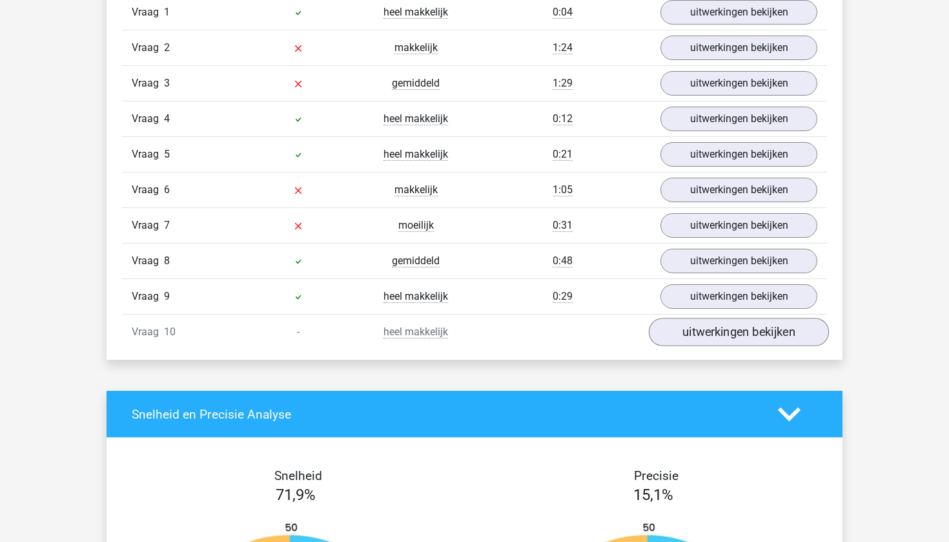
click at [694, 330] on link "uitwerkingen bekijken" at bounding box center [739, 332] width 180 height 28
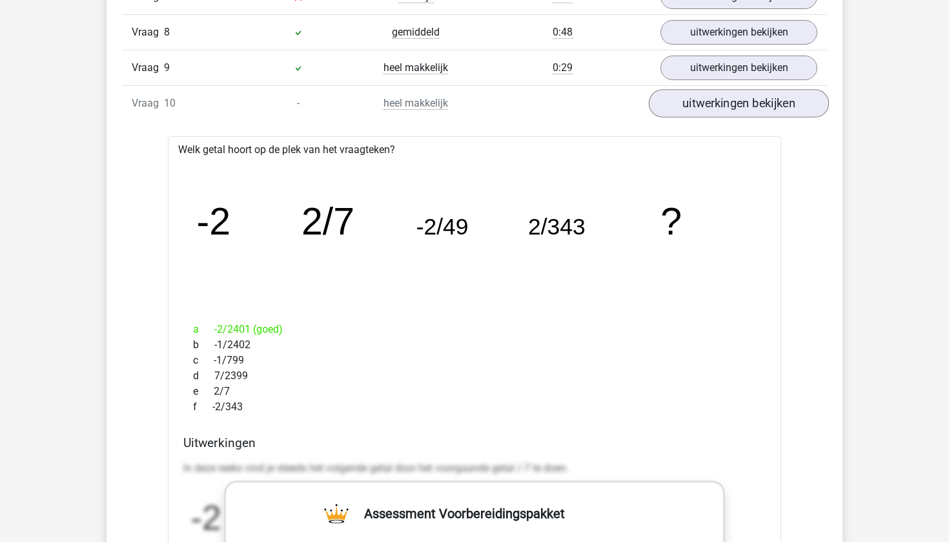
scroll to position [1359, 0]
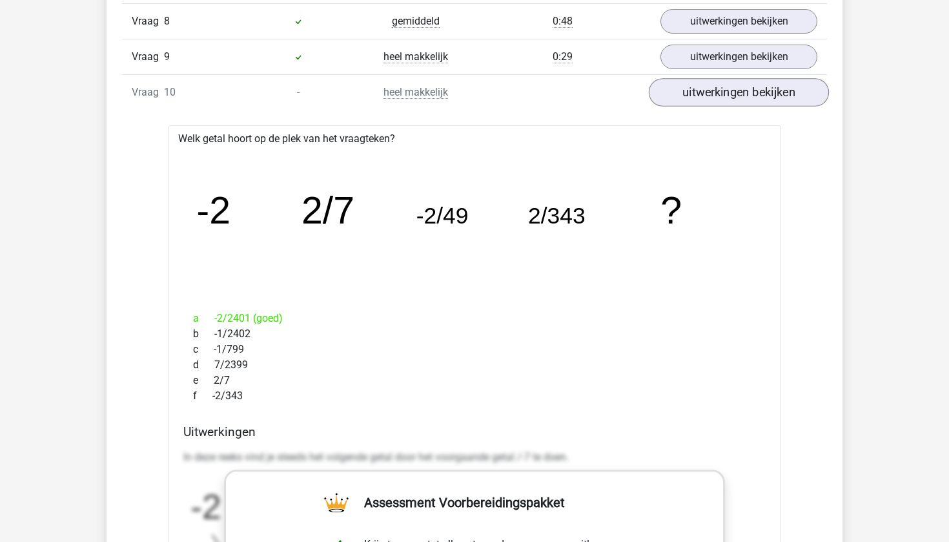
click at [735, 103] on link "uitwerkingen bekijken" at bounding box center [739, 92] width 180 height 28
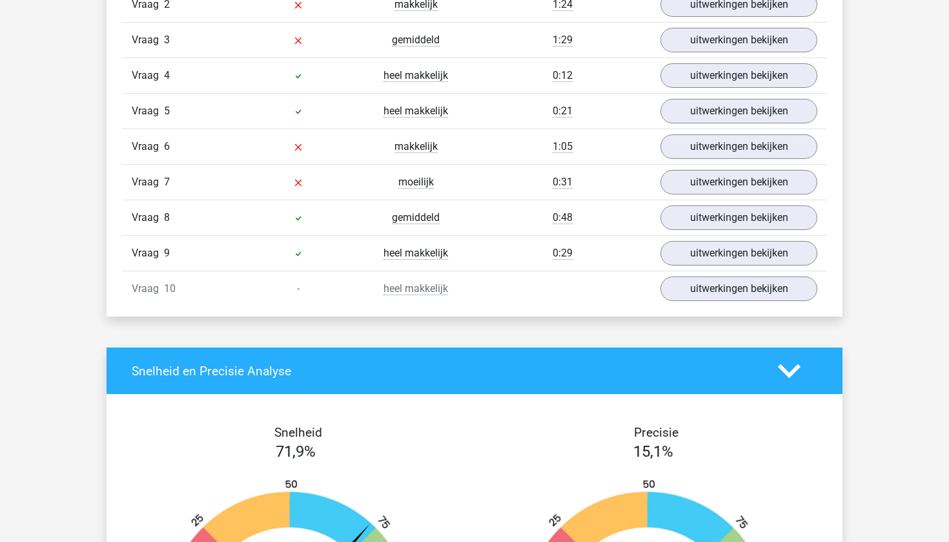
scroll to position [1164, 0]
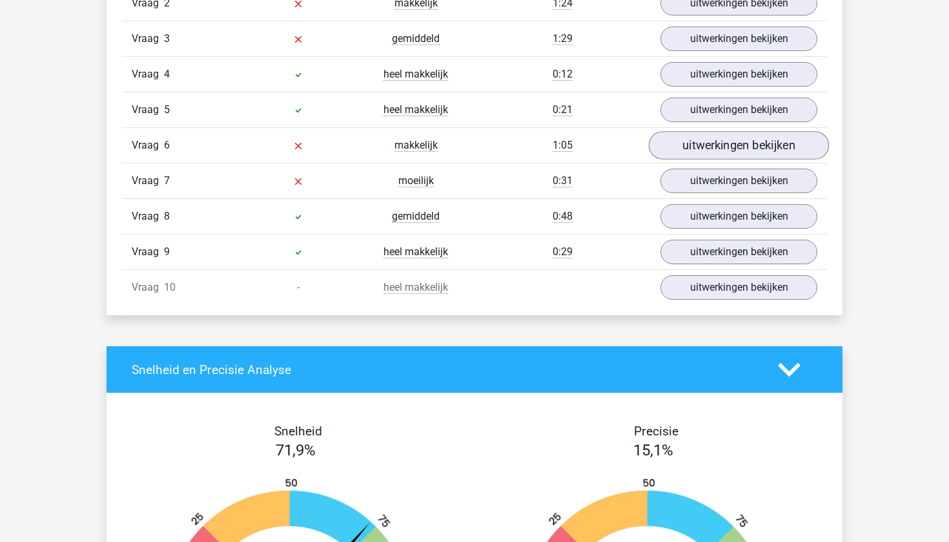
click at [711, 132] on link "uitwerkingen bekijken" at bounding box center [739, 145] width 180 height 28
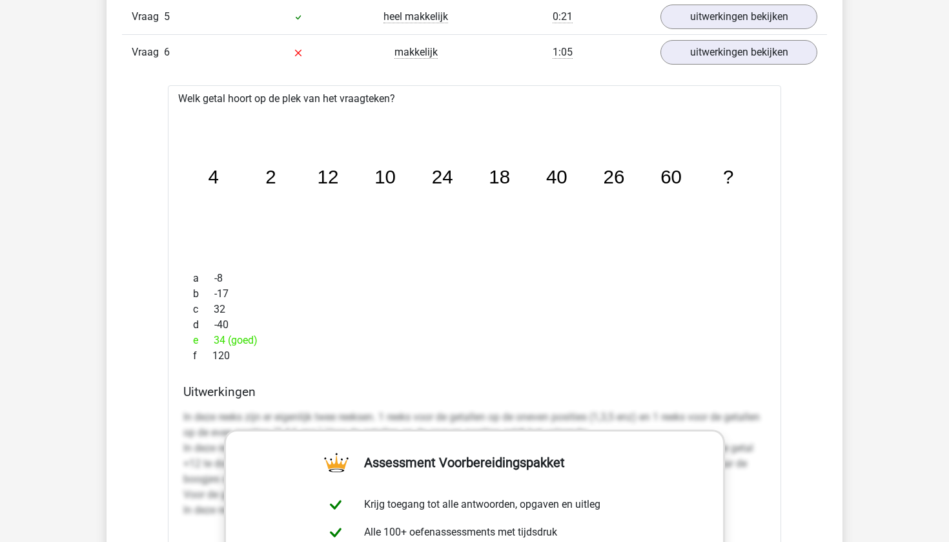
scroll to position [1256, 0]
click at [721, 56] on link "uitwerkingen bekijken" at bounding box center [739, 53] width 180 height 28
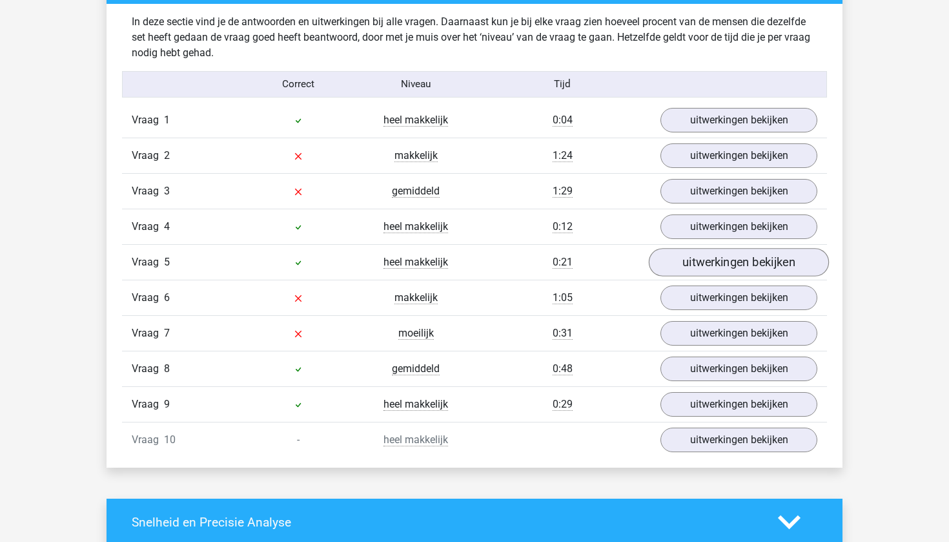
scroll to position [1009, 0]
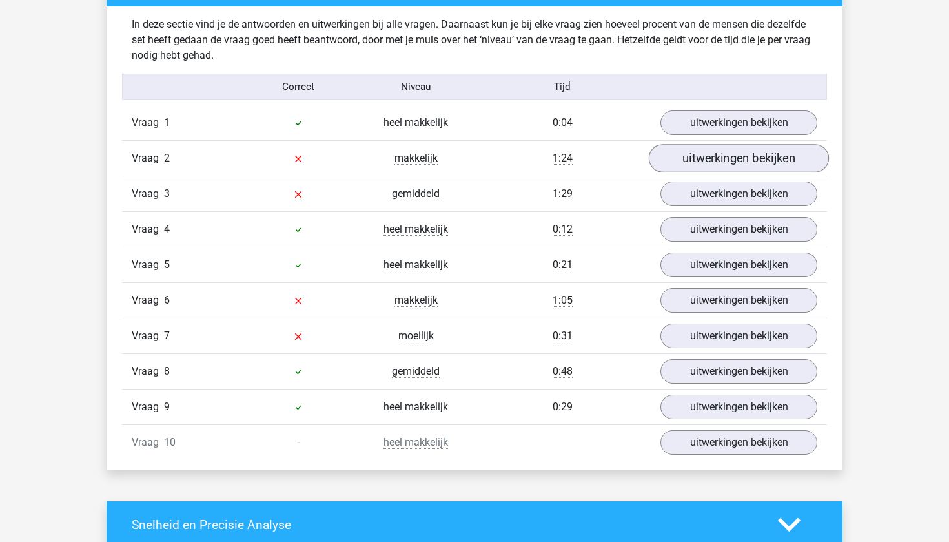
click at [702, 165] on link "uitwerkingen bekijken" at bounding box center [739, 158] width 180 height 28
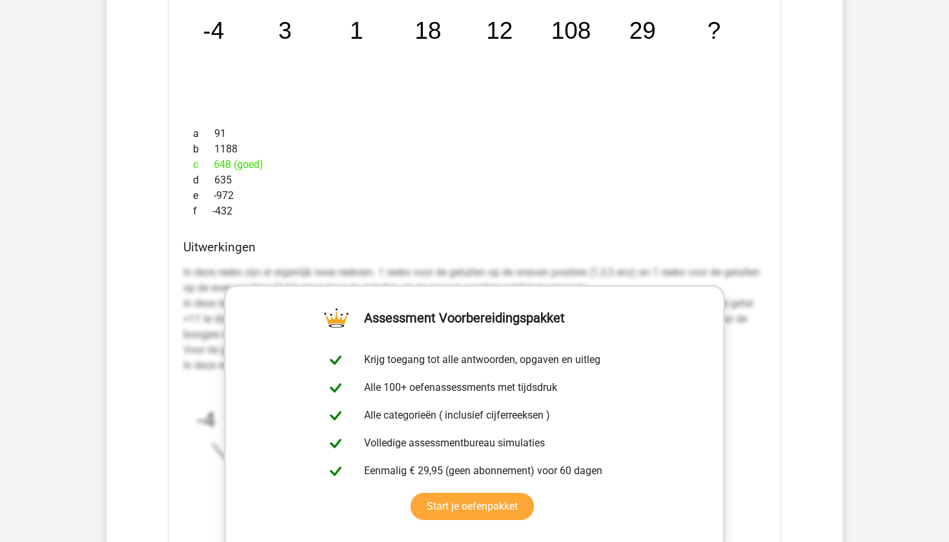
scroll to position [1095, 0]
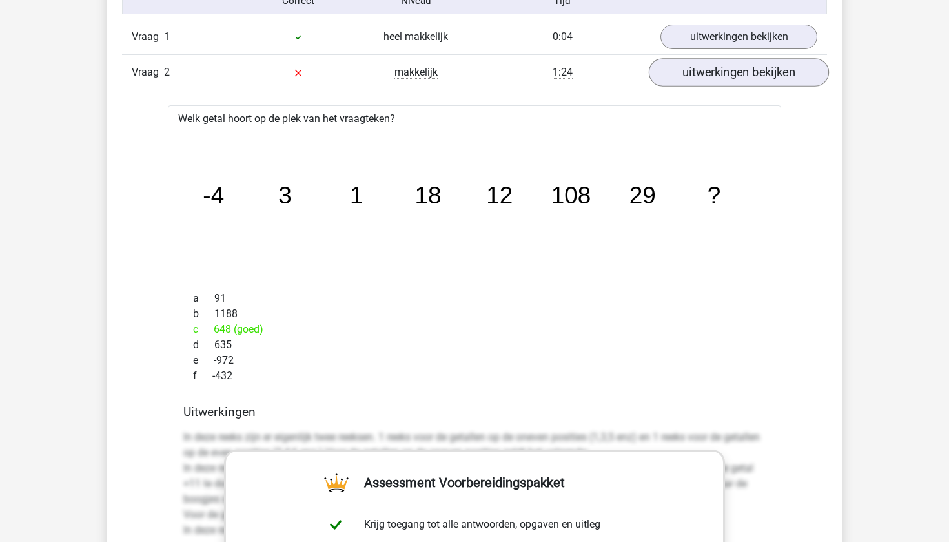
click at [668, 63] on link "uitwerkingen bekijken" at bounding box center [739, 72] width 180 height 28
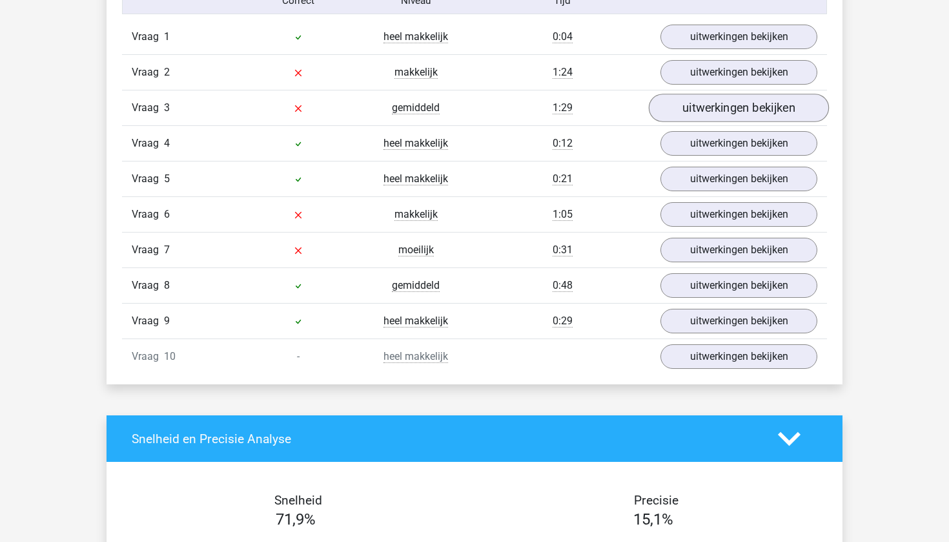
click at [684, 105] on link "uitwerkingen bekijken" at bounding box center [739, 108] width 180 height 28
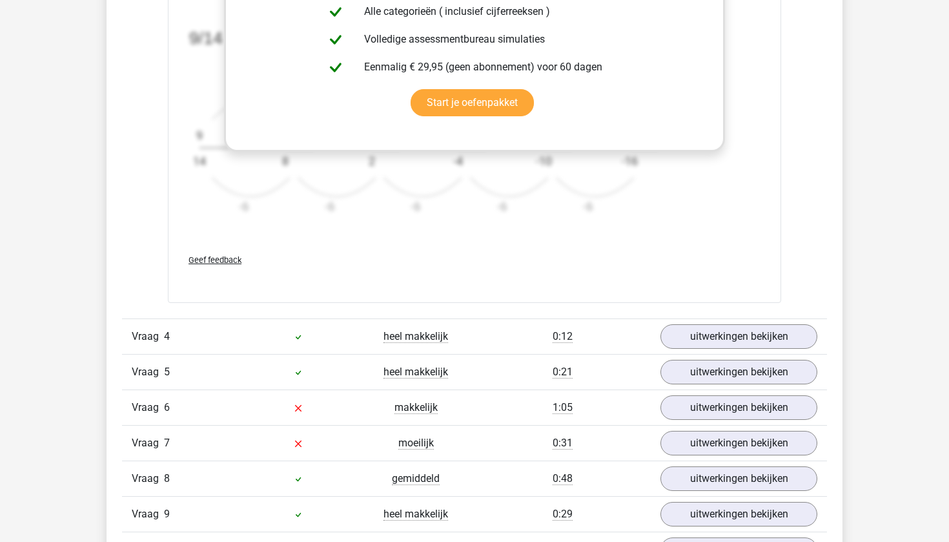
scroll to position [1719, 0]
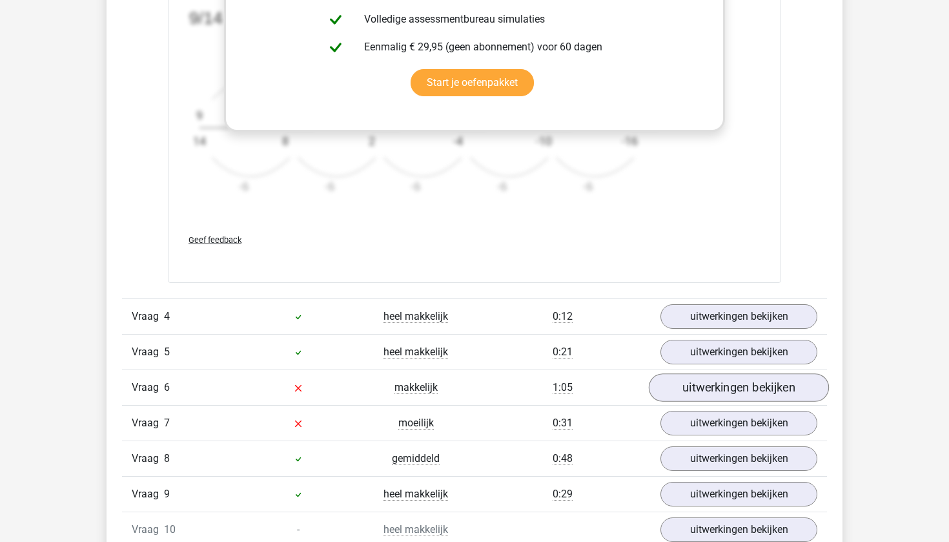
click at [703, 389] on link "uitwerkingen bekijken" at bounding box center [739, 387] width 180 height 28
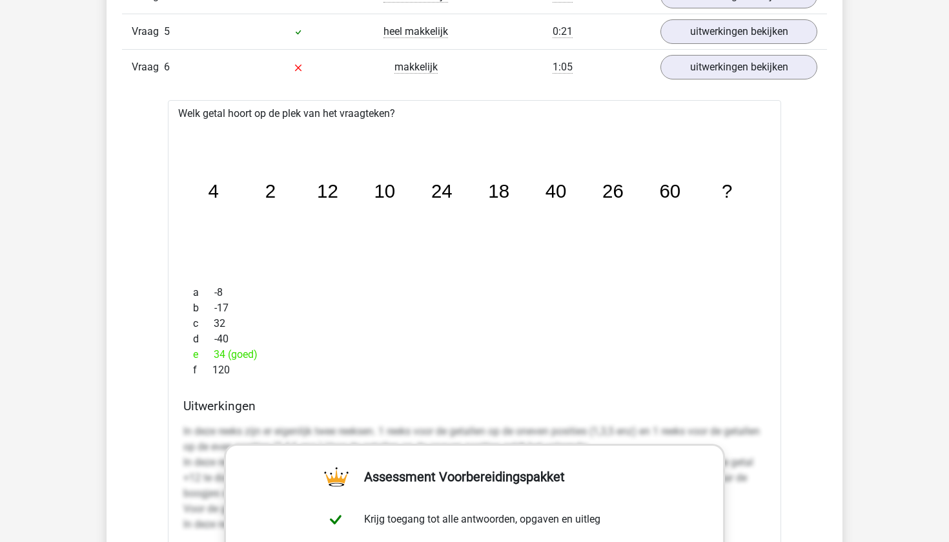
scroll to position [1989, 0]
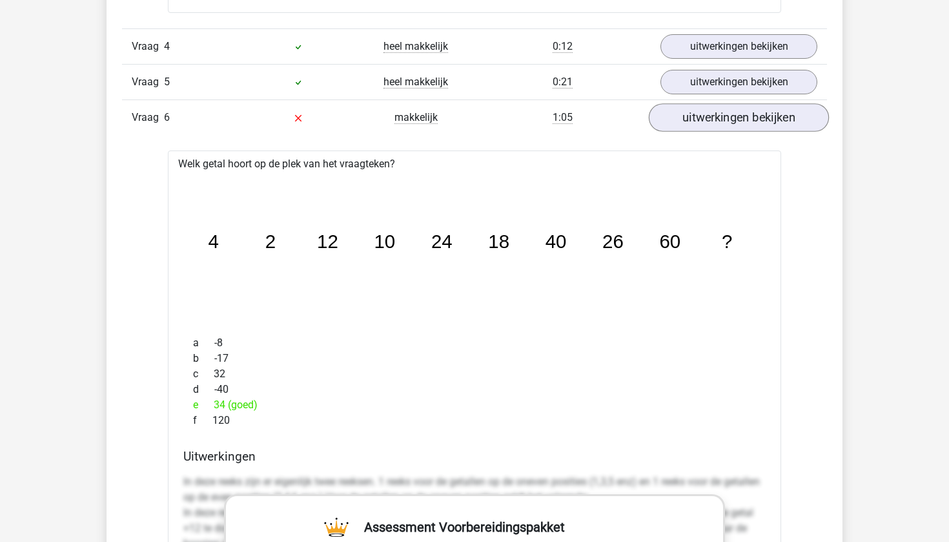
click at [691, 105] on link "uitwerkingen bekijken" at bounding box center [739, 117] width 180 height 28
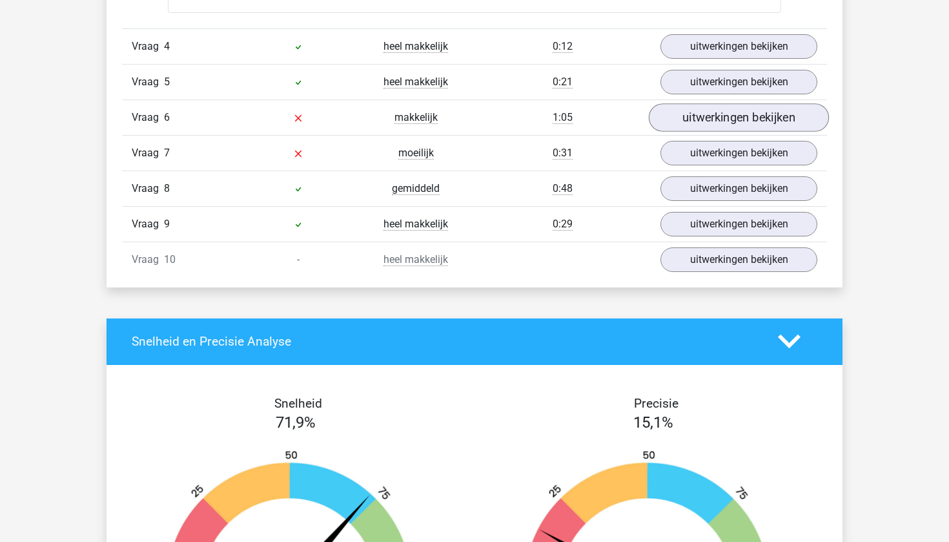
click at [722, 127] on link "uitwerkingen bekijken" at bounding box center [739, 117] width 180 height 28
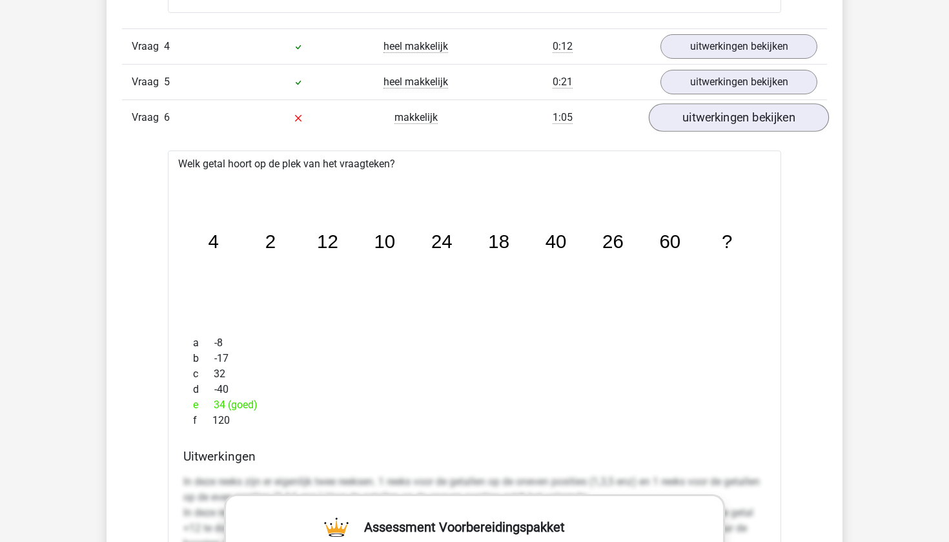
click at [722, 127] on link "uitwerkingen bekijken" at bounding box center [739, 117] width 180 height 28
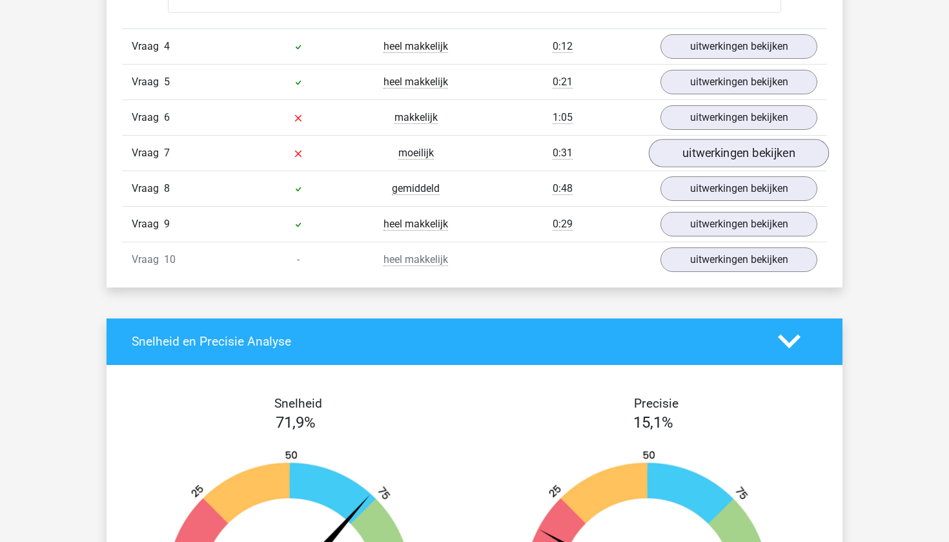
click at [717, 152] on link "uitwerkingen bekijken" at bounding box center [739, 153] width 180 height 28
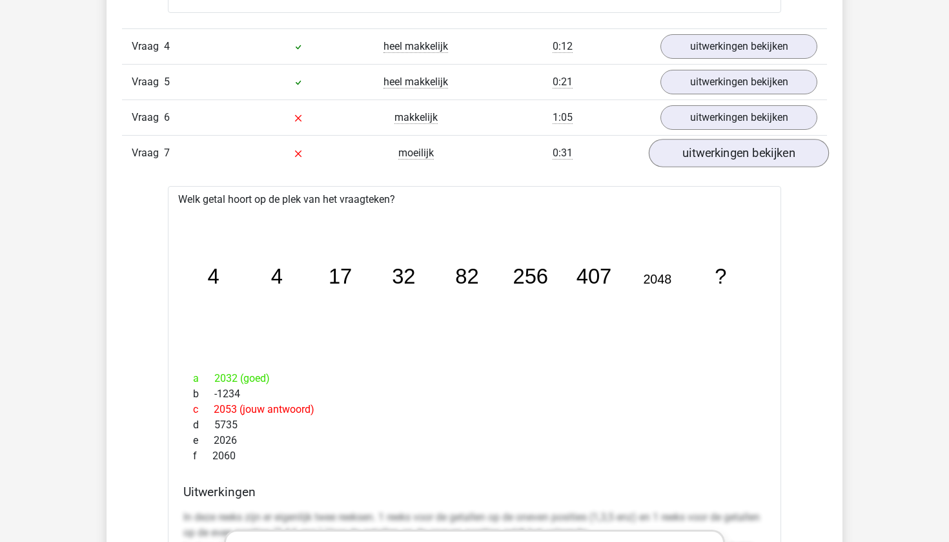
click at [717, 151] on link "uitwerkingen bekijken" at bounding box center [739, 153] width 180 height 28
